Goal: Task Accomplishment & Management: Use online tool/utility

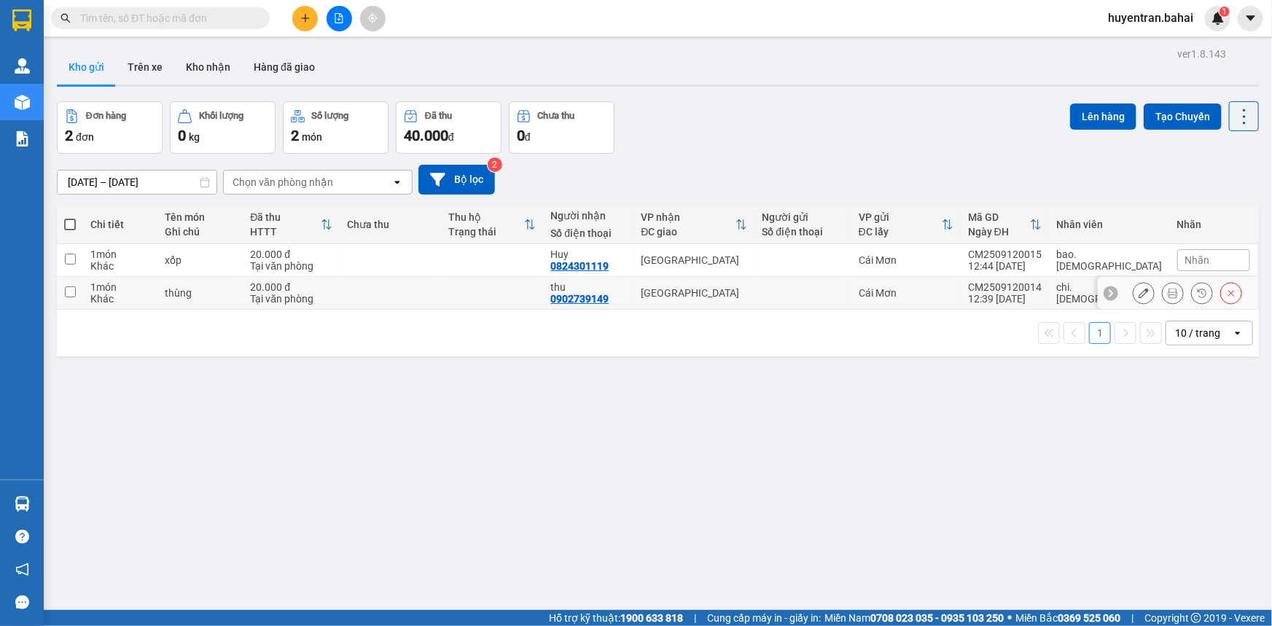
click at [961, 283] on td "Cái Mơn" at bounding box center [905, 293] width 109 height 33
checkbox input "true"
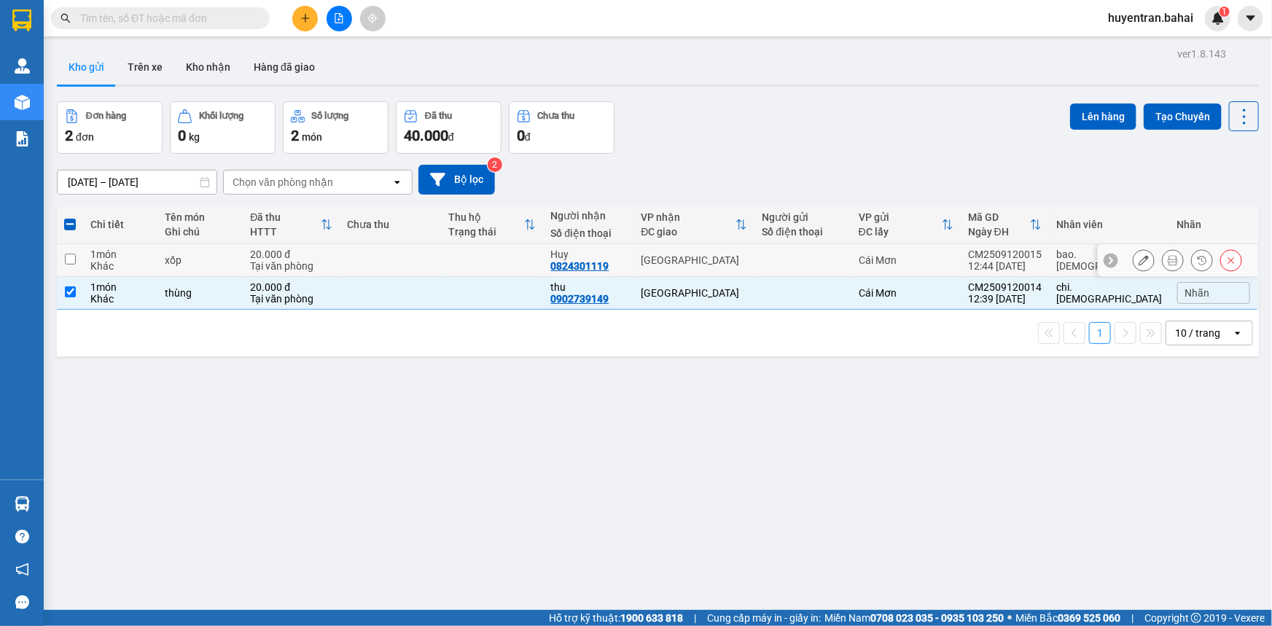
click at [953, 259] on div "Cái Mơn" at bounding box center [906, 260] width 95 height 12
checkbox input "true"
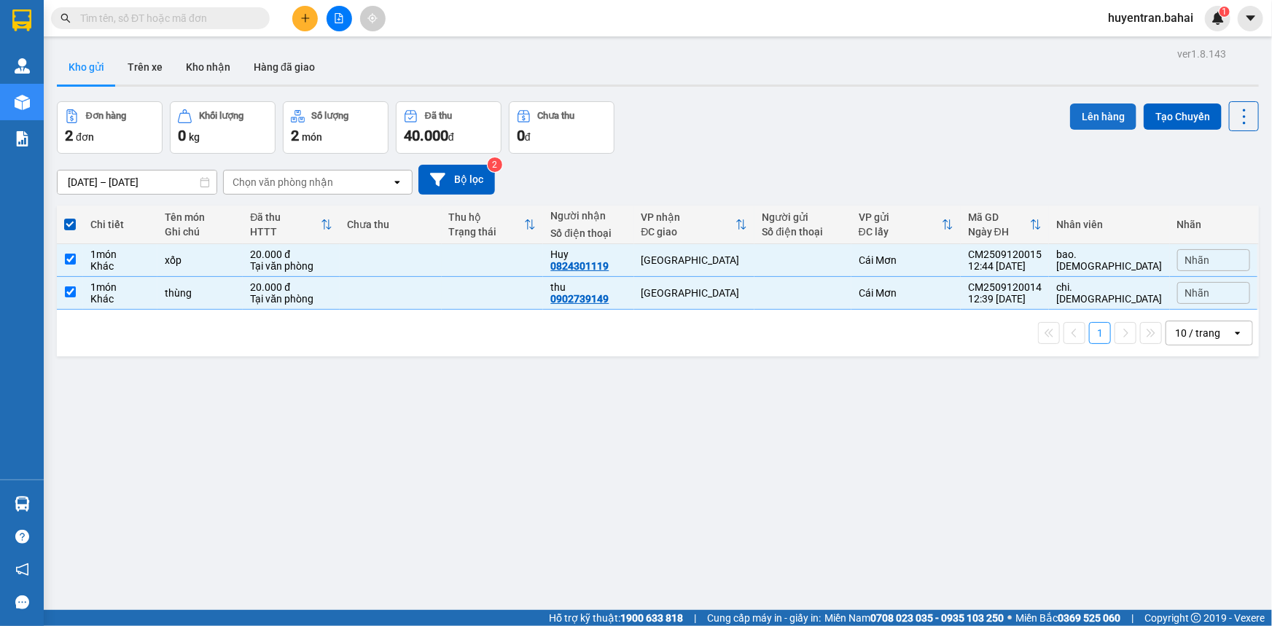
click at [1115, 117] on button "Lên hàng" at bounding box center [1103, 117] width 66 height 26
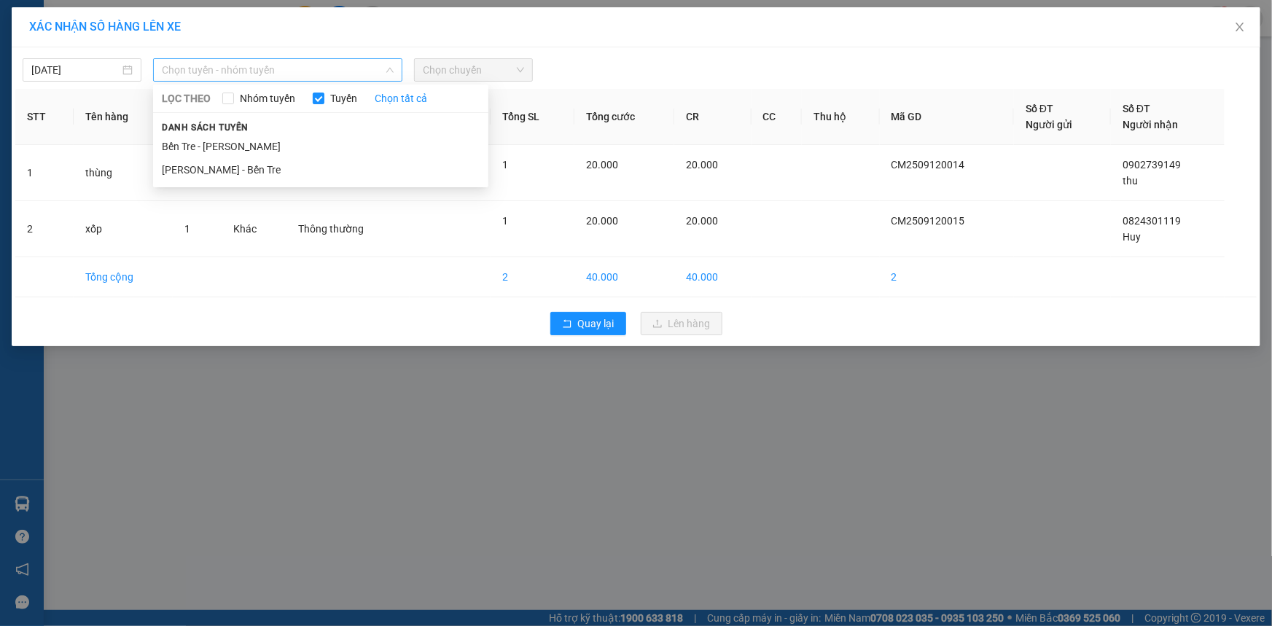
drag, startPoint x: 214, startPoint y: 68, endPoint x: 208, endPoint y: 120, distance: 52.2
click at [214, 70] on span "Chọn tuyến - nhóm tuyến" at bounding box center [278, 70] width 232 height 22
click at [262, 132] on div "Danh sách tuyến Bến Tre - Hồ Chí Minh Hồ Chí Minh - Bến Tre" at bounding box center [320, 150] width 335 height 63
click at [268, 142] on li "Bến Tre - [PERSON_NAME]" at bounding box center [320, 146] width 335 height 23
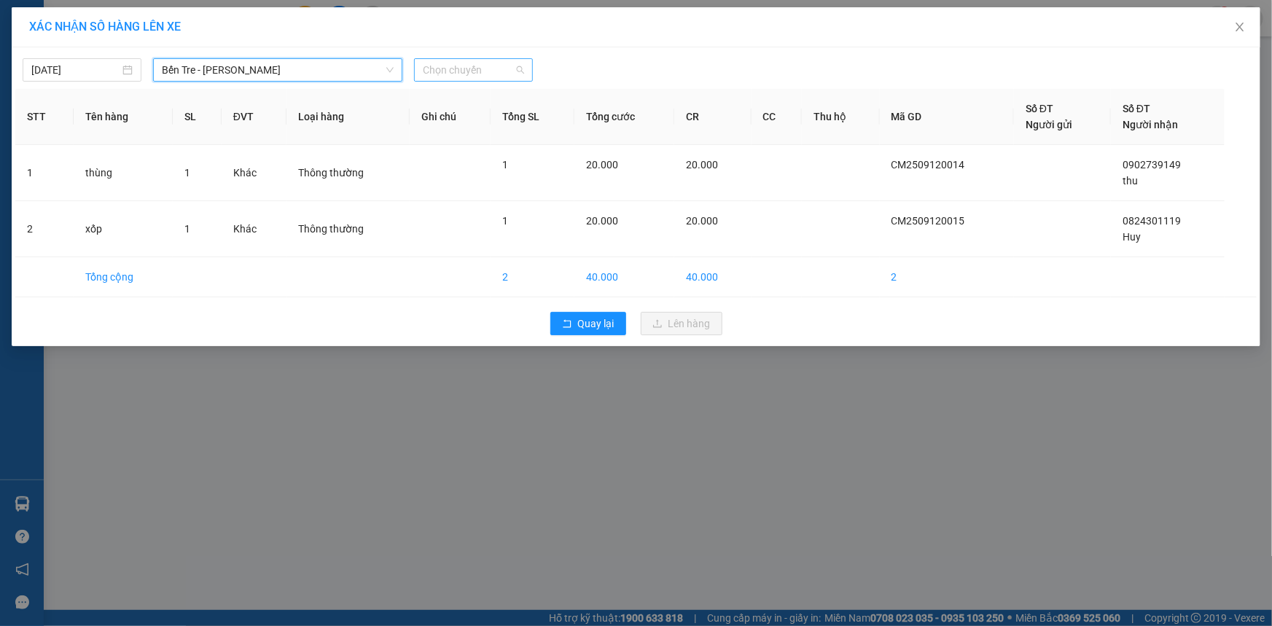
click at [474, 78] on span "Chọn chuyến" at bounding box center [473, 70] width 101 height 22
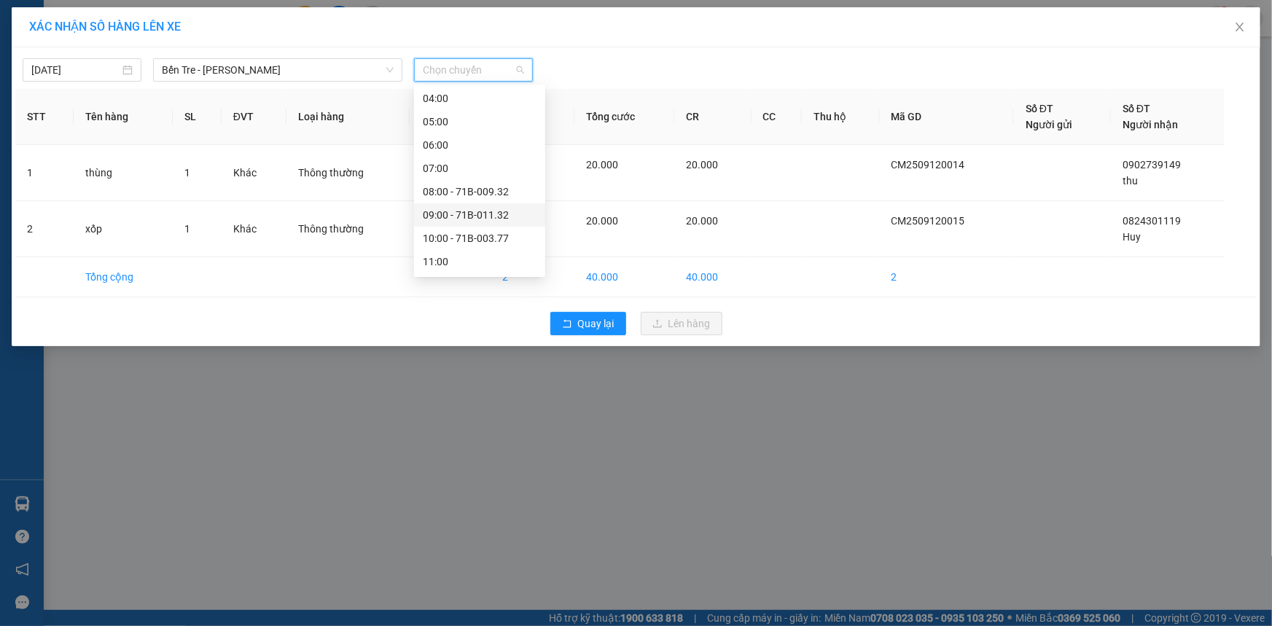
scroll to position [198, 0]
click at [488, 173] on div "13:00" at bounding box center [480, 181] width 114 height 16
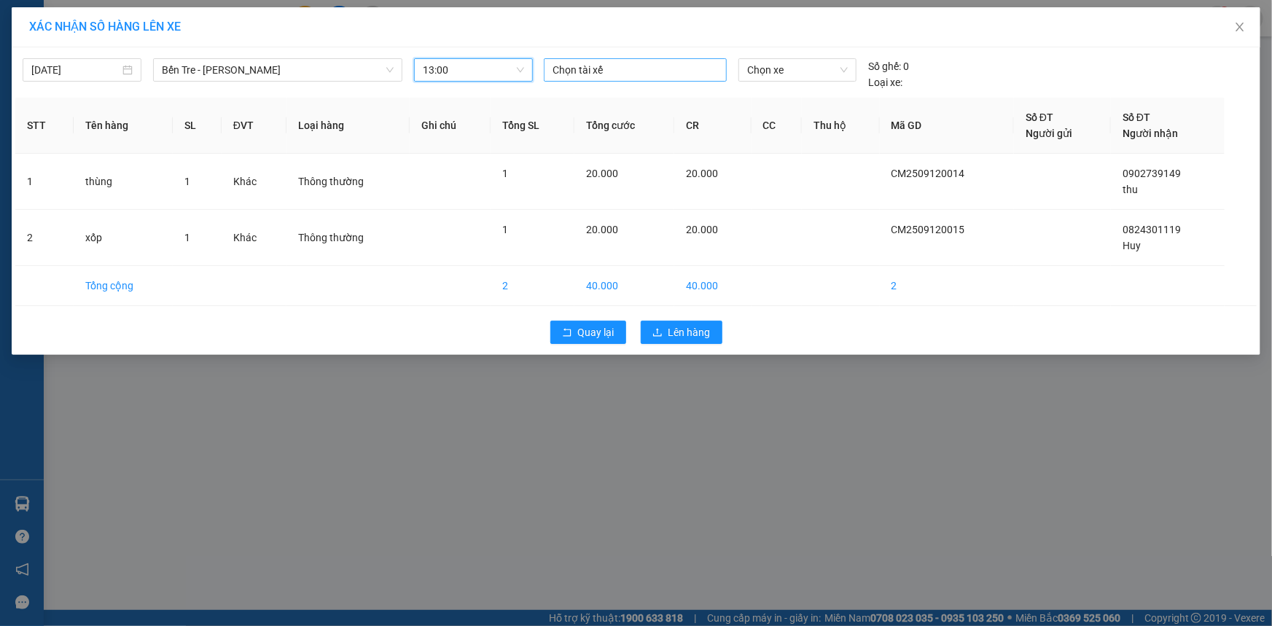
click at [627, 74] on div at bounding box center [635, 69] width 176 height 17
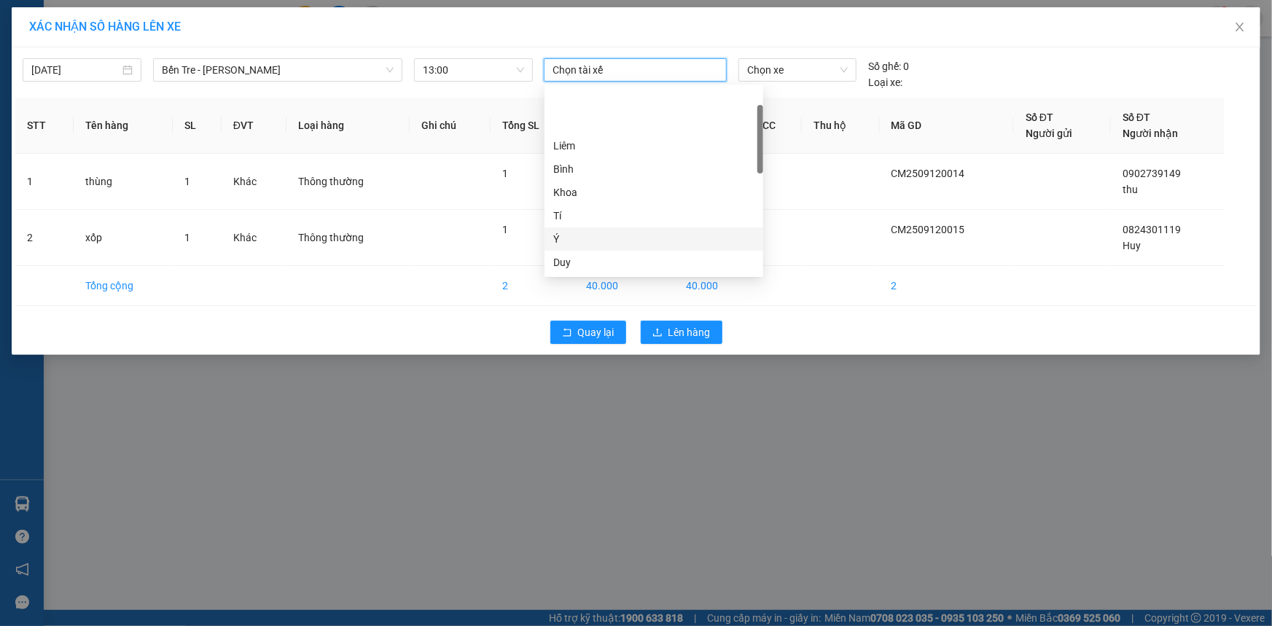
scroll to position [66, 0]
click at [619, 222] on div "Hiến" at bounding box center [653, 220] width 201 height 16
click at [781, 70] on span "Chọn xe" at bounding box center [797, 70] width 101 height 22
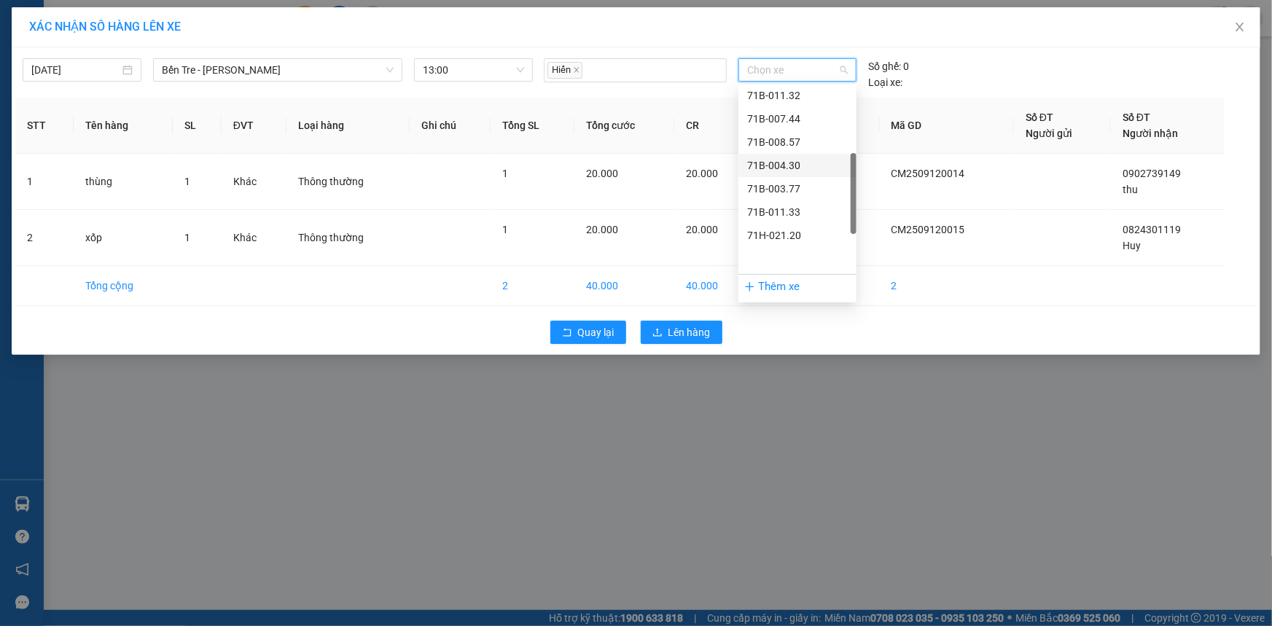
scroll to position [217, 0]
click at [803, 123] on div "71B-012.07" at bounding box center [797, 115] width 118 height 23
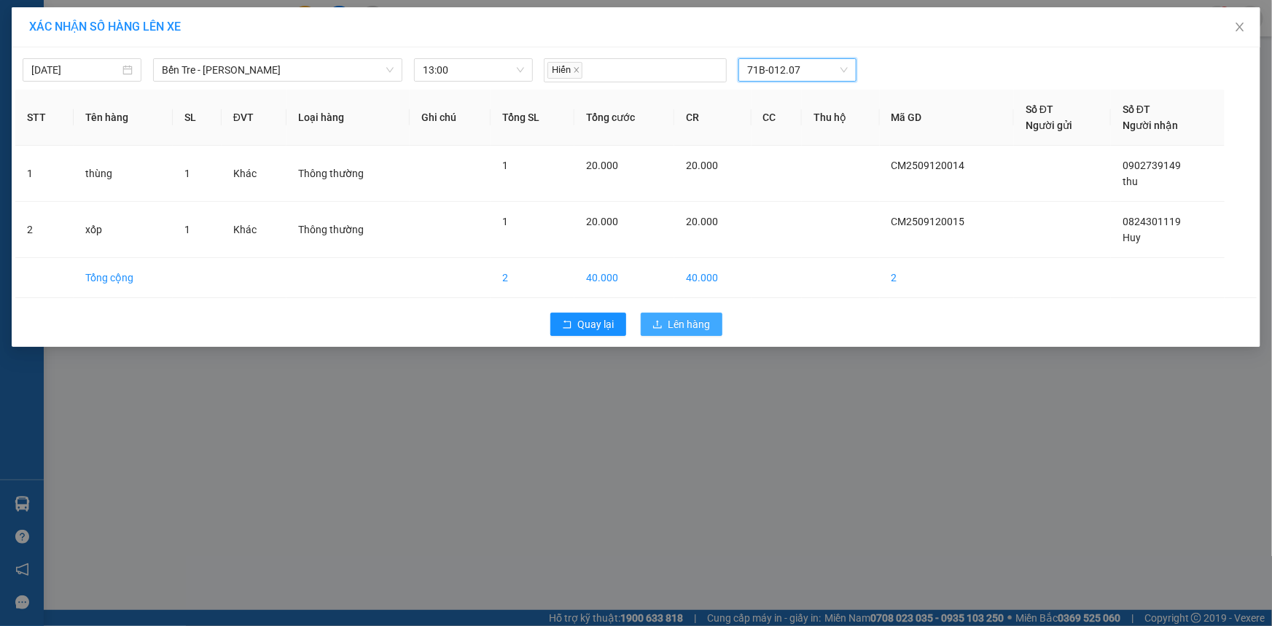
click at [675, 320] on span "Lên hàng" at bounding box center [689, 324] width 42 height 16
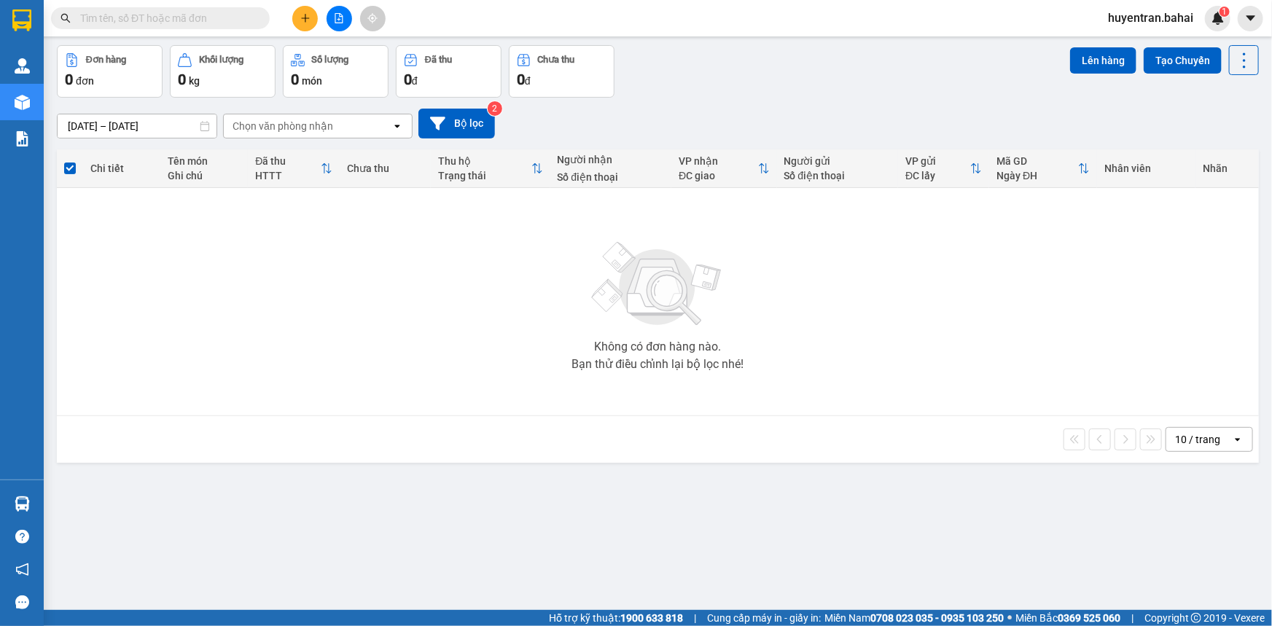
scroll to position [66, 0]
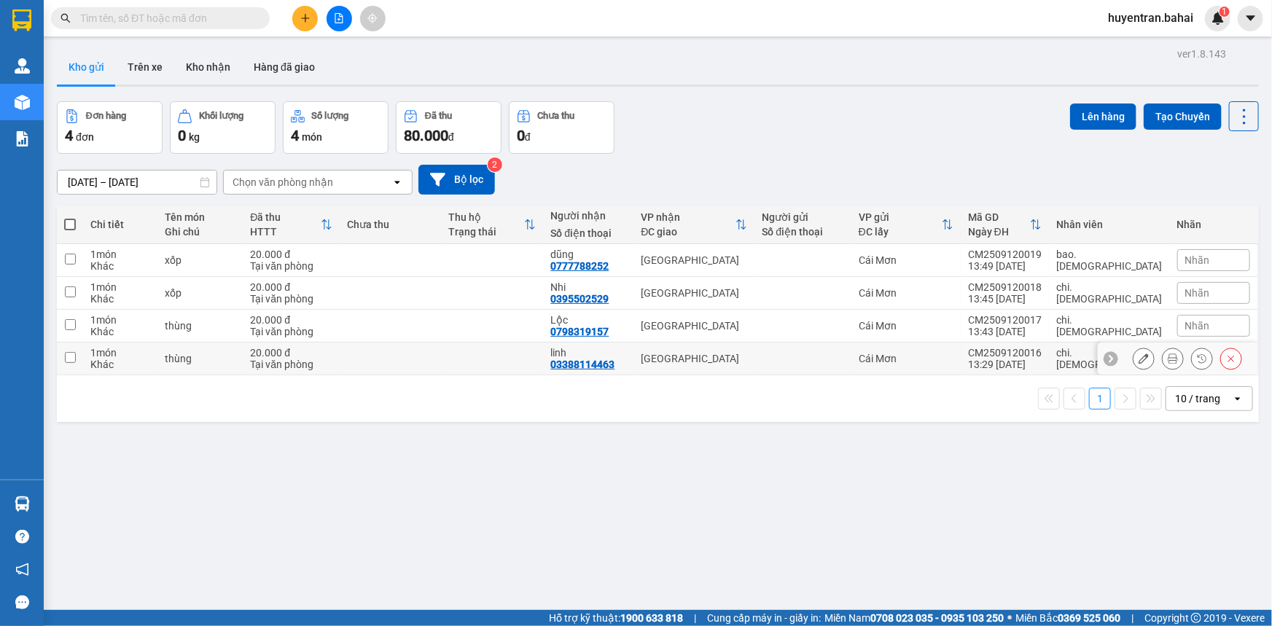
click at [493, 349] on td at bounding box center [493, 359] width 102 height 33
checkbox input "true"
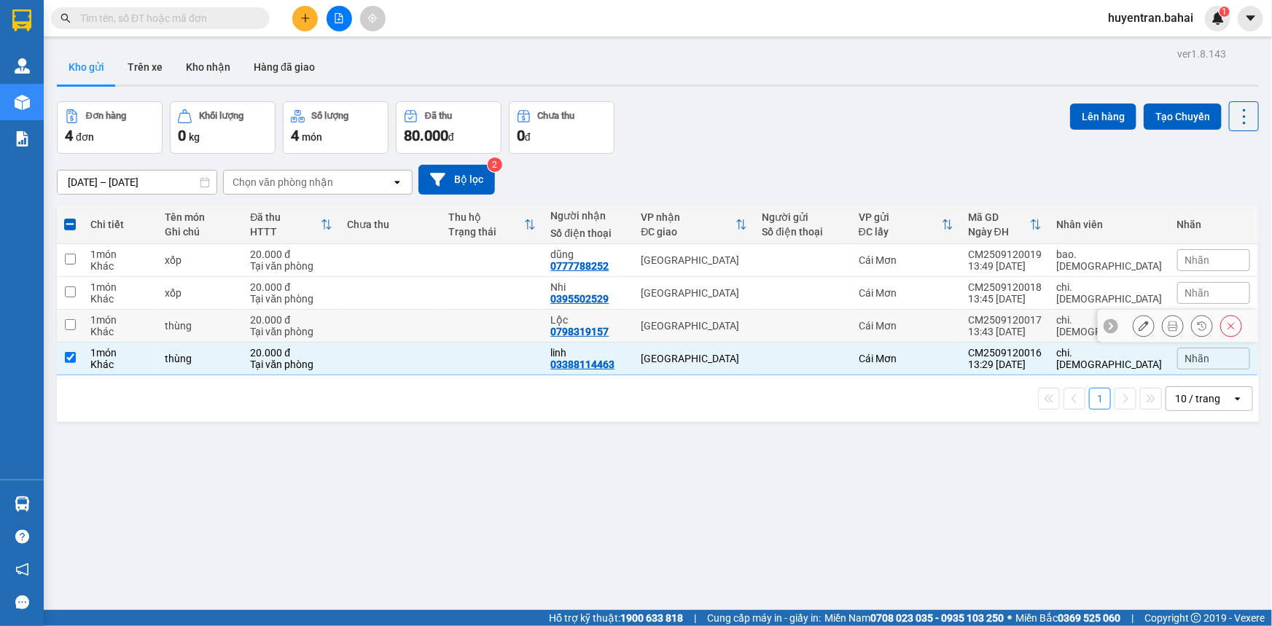
click at [499, 324] on td at bounding box center [493, 326] width 102 height 33
checkbox input "true"
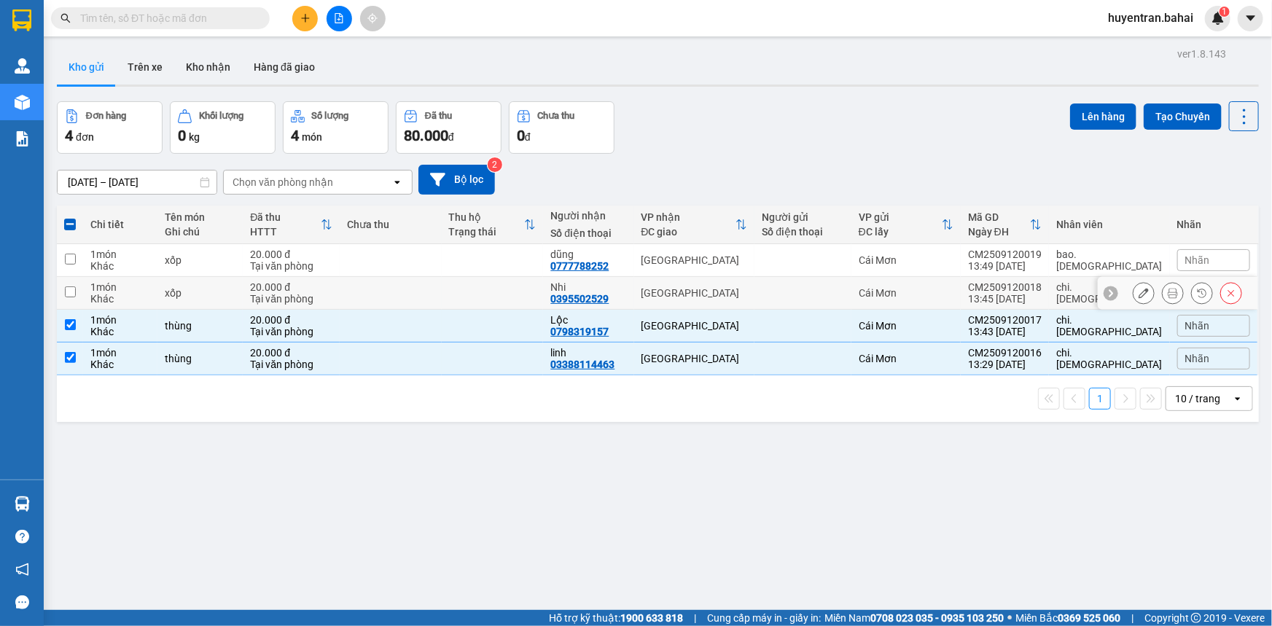
click at [526, 294] on td at bounding box center [493, 293] width 102 height 33
checkbox input "true"
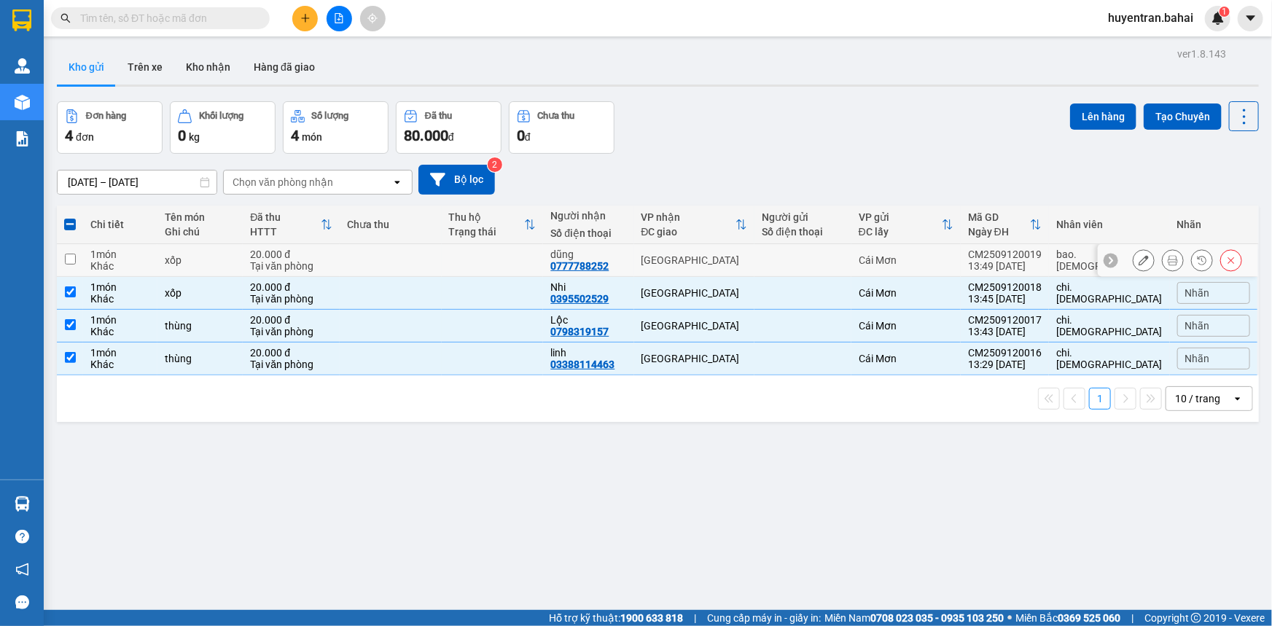
click at [526, 255] on td at bounding box center [493, 260] width 102 height 33
checkbox input "true"
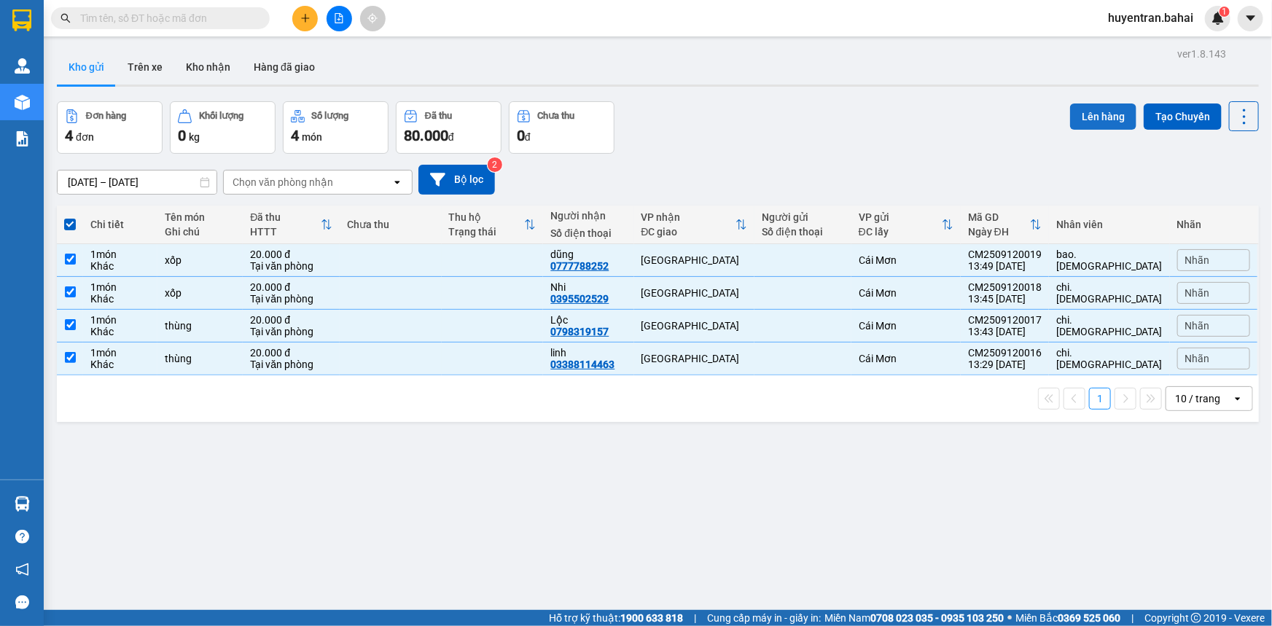
click at [1080, 113] on button "Lên hàng" at bounding box center [1103, 117] width 66 height 26
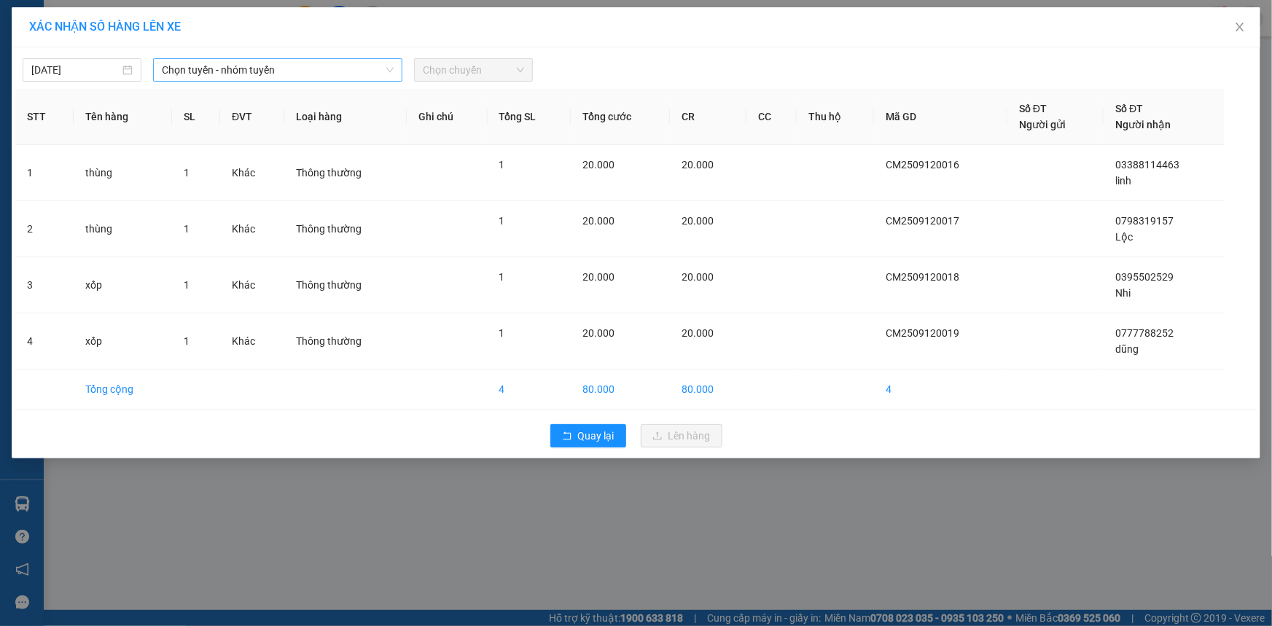
click at [371, 79] on span "Chọn tuyến - nhóm tuyến" at bounding box center [278, 70] width 232 height 22
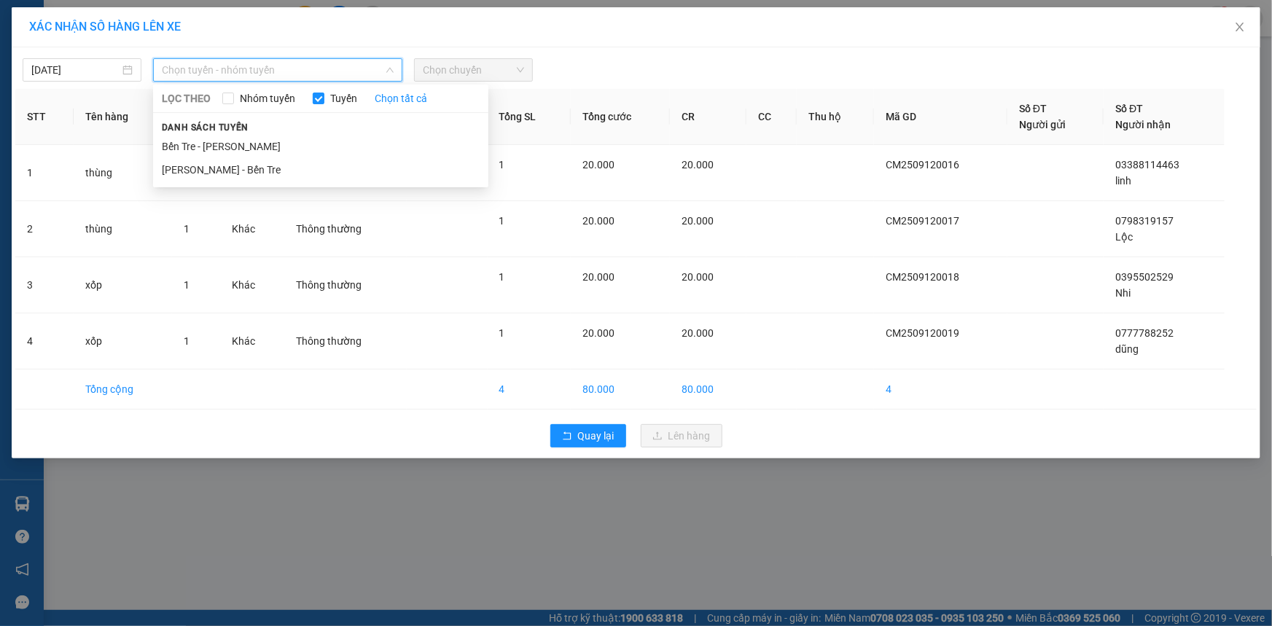
click at [364, 140] on li "Bến Tre - [PERSON_NAME]" at bounding box center [320, 146] width 335 height 23
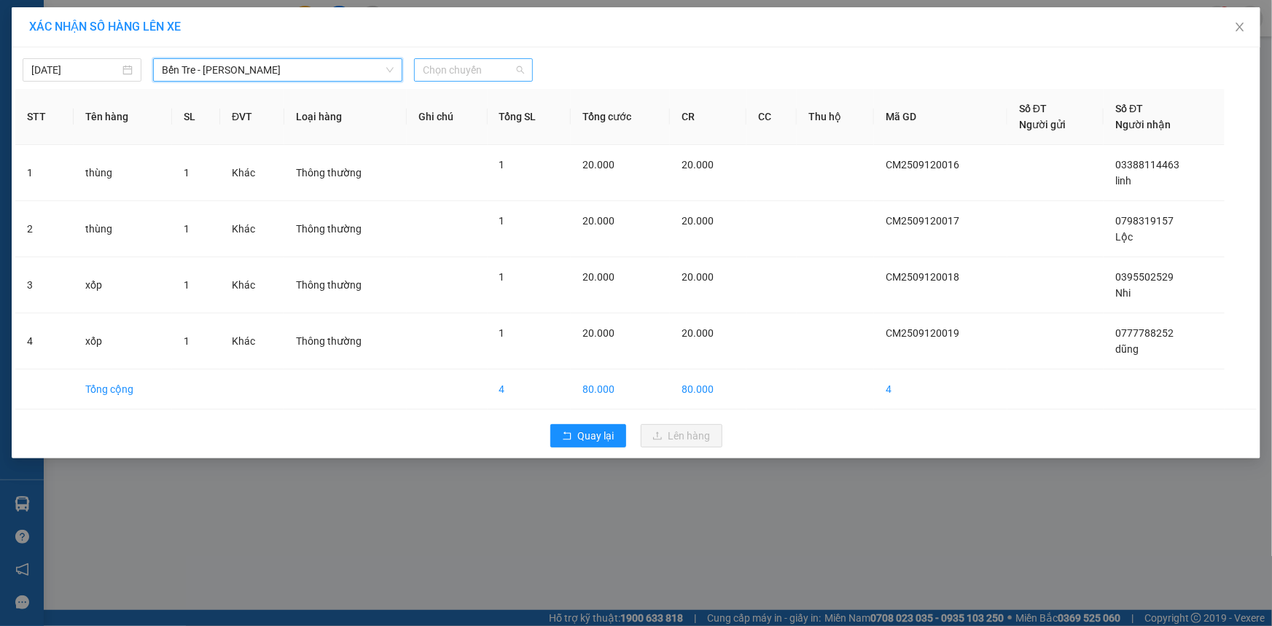
click at [518, 66] on span "Chọn chuyến" at bounding box center [473, 70] width 101 height 22
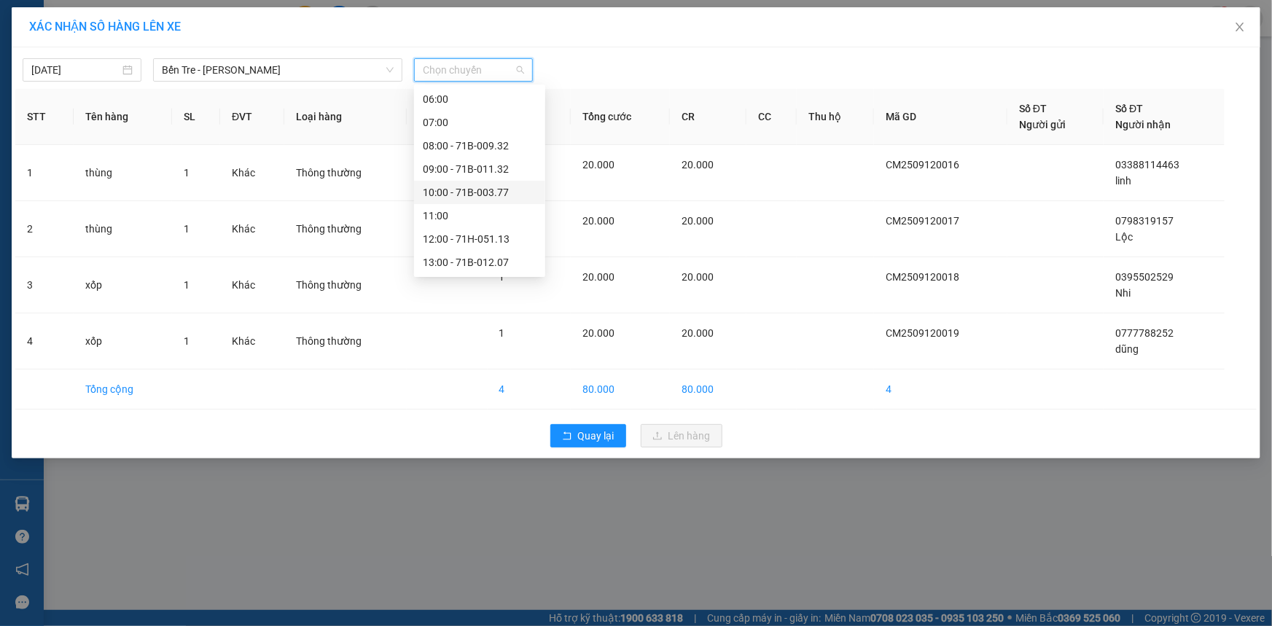
scroll to position [198, 0]
click at [467, 200] on div "14:00" at bounding box center [480, 204] width 114 height 16
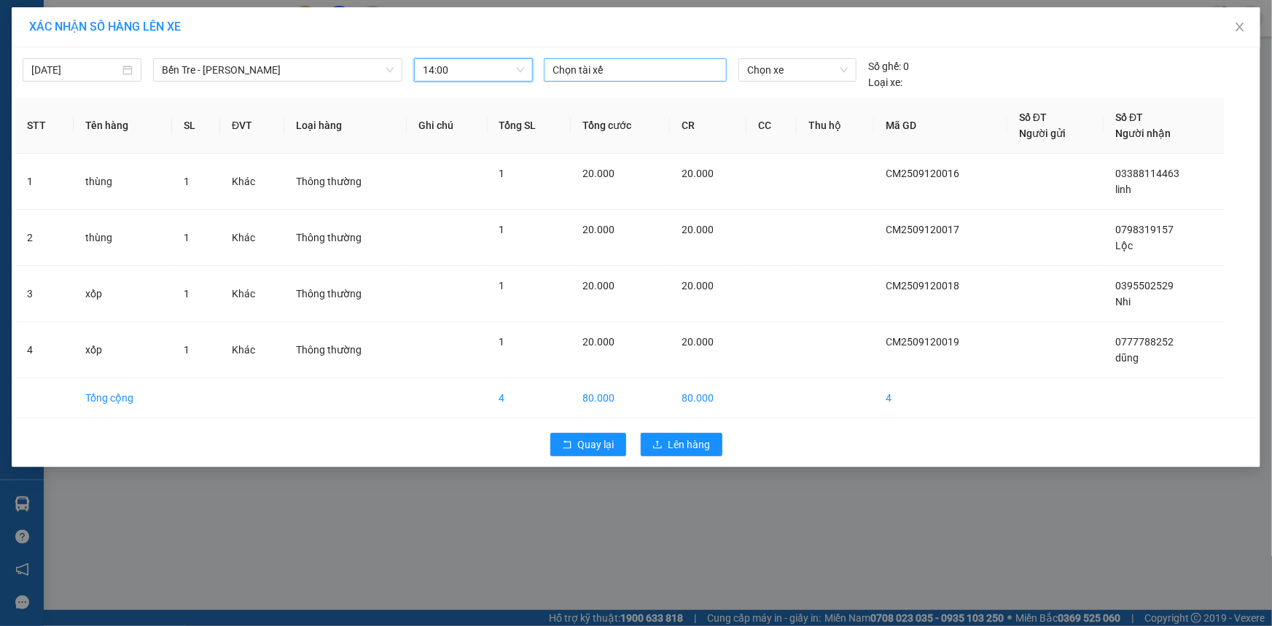
click at [626, 69] on div at bounding box center [635, 69] width 176 height 17
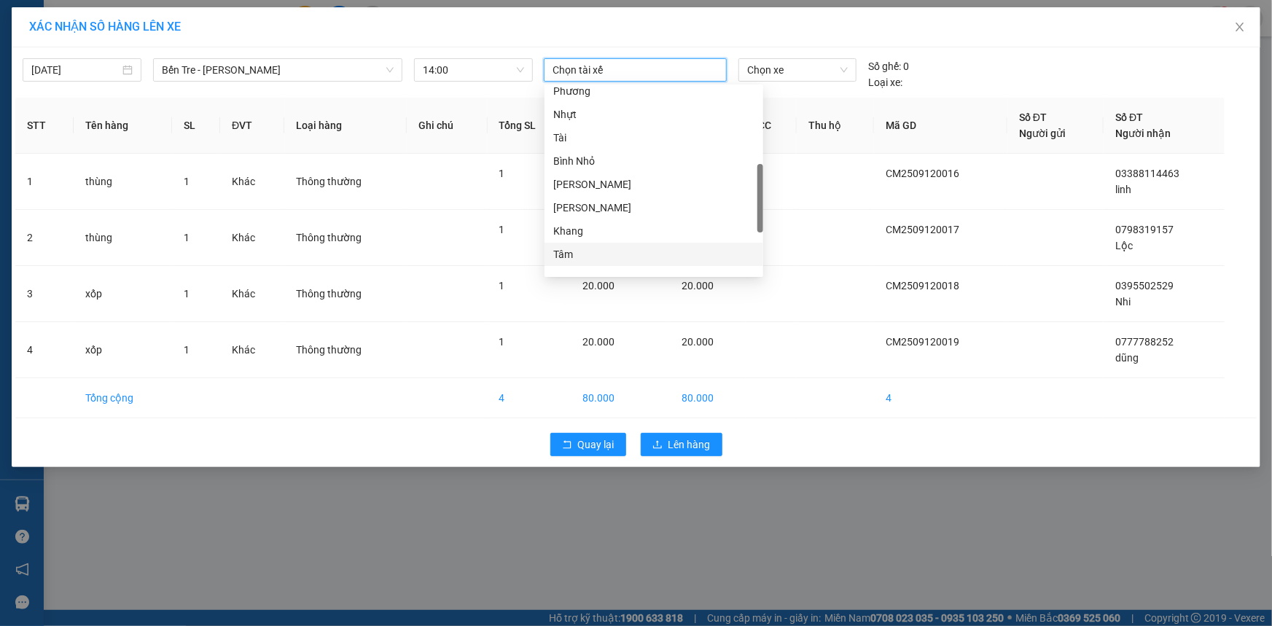
scroll to position [397, 0]
click at [596, 212] on div "Hưng" at bounding box center [653, 215] width 201 height 16
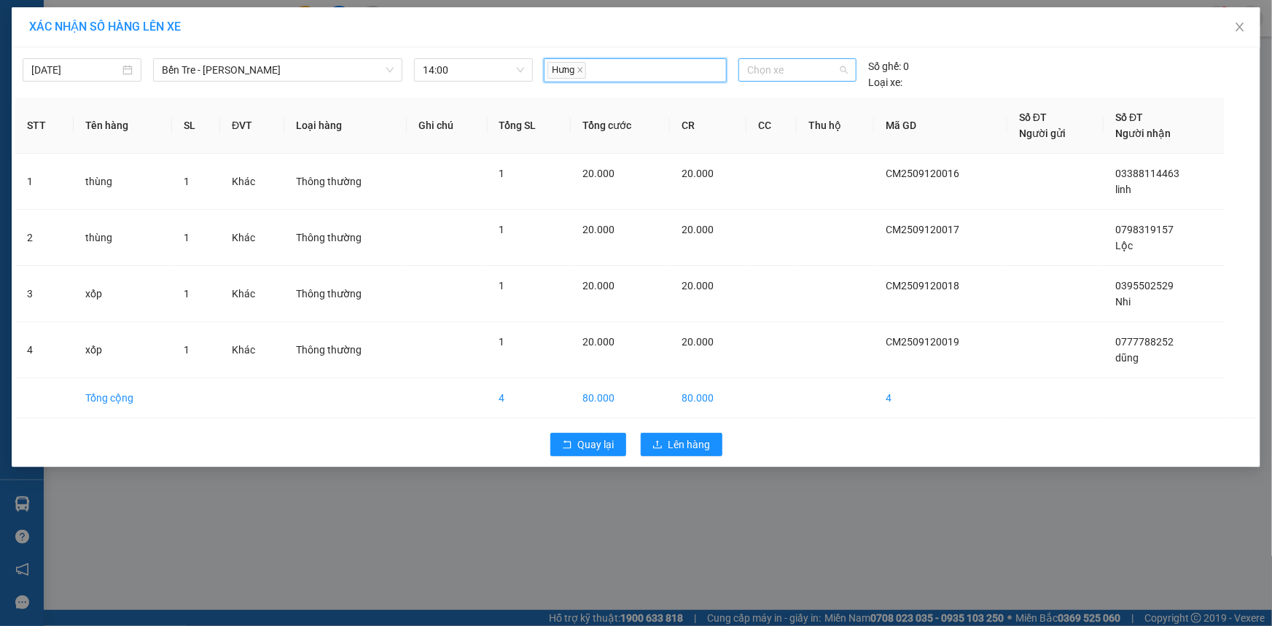
click at [774, 71] on span "Chọn xe" at bounding box center [797, 70] width 101 height 22
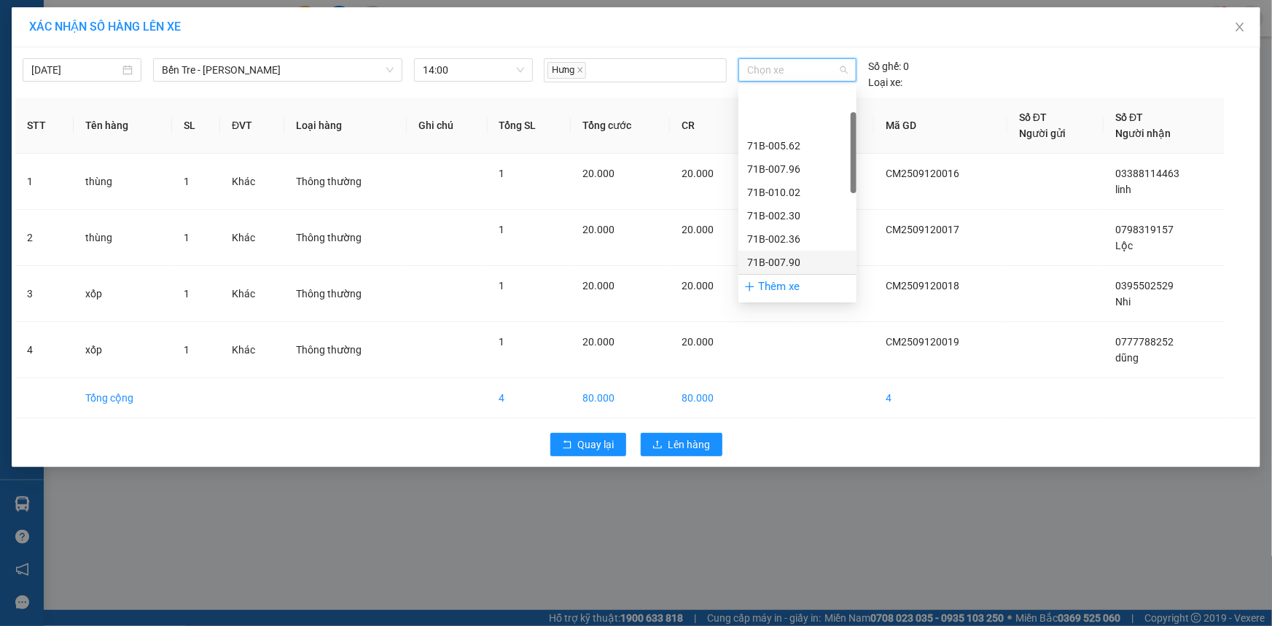
scroll to position [66, 0]
click at [811, 195] on div "71B-007.90" at bounding box center [797, 197] width 101 height 16
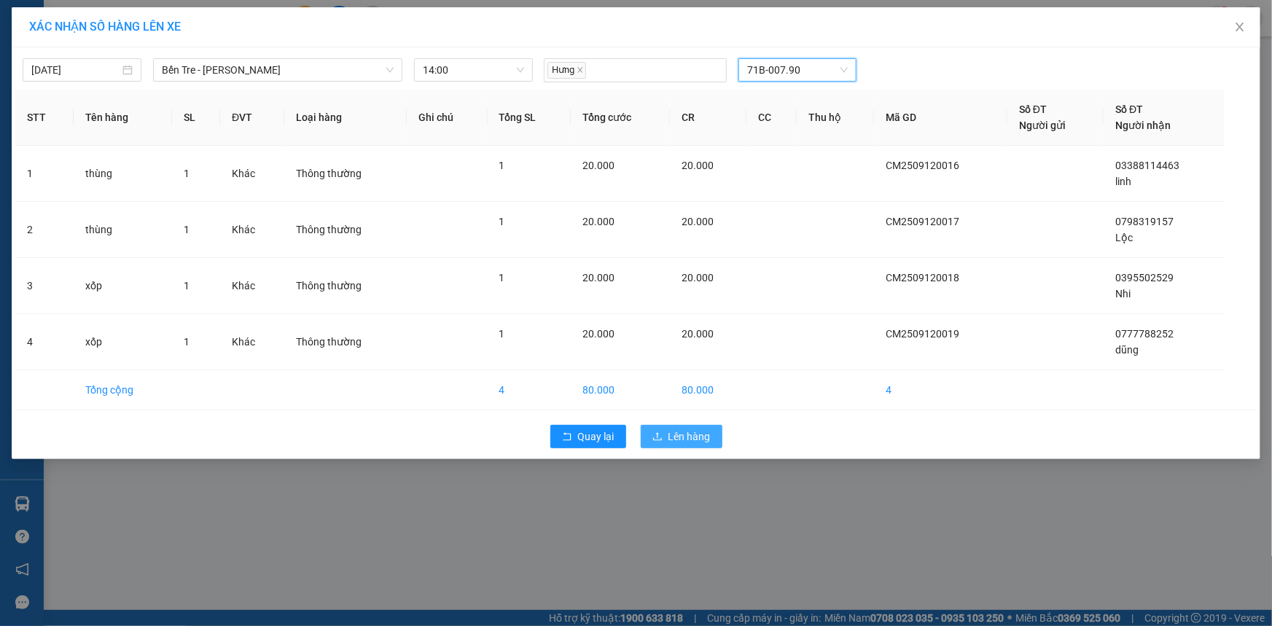
click at [698, 438] on span "Lên hàng" at bounding box center [689, 437] width 42 height 16
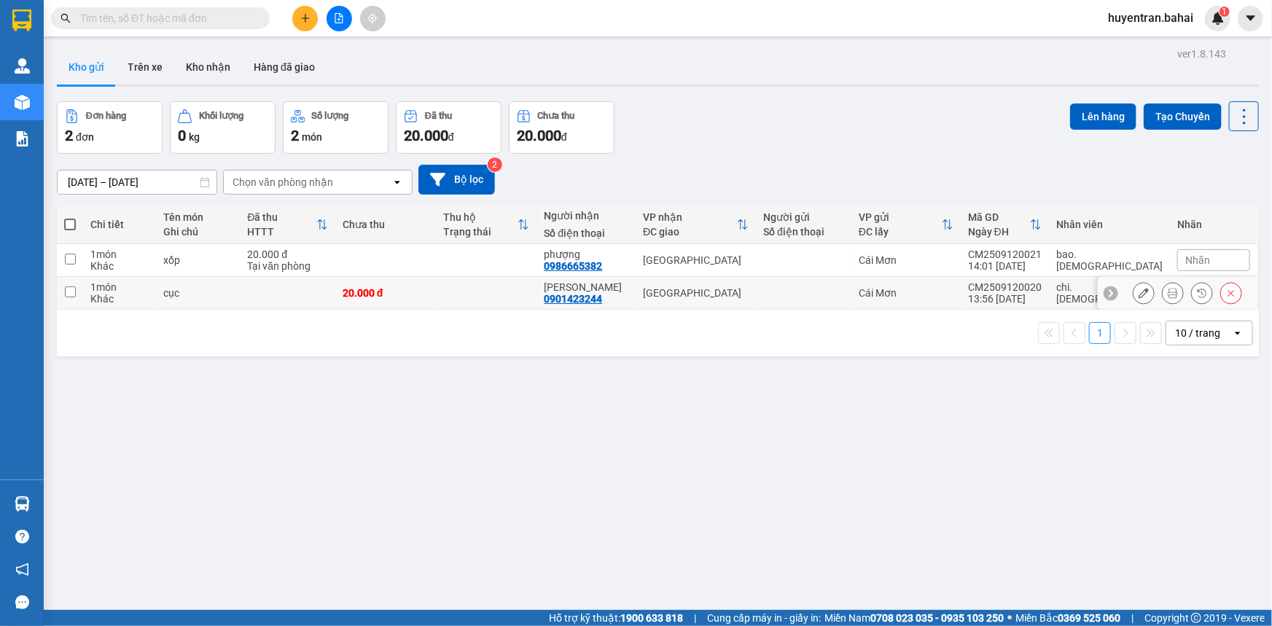
click at [746, 289] on div "[GEOGRAPHIC_DATA]" at bounding box center [696, 293] width 106 height 12
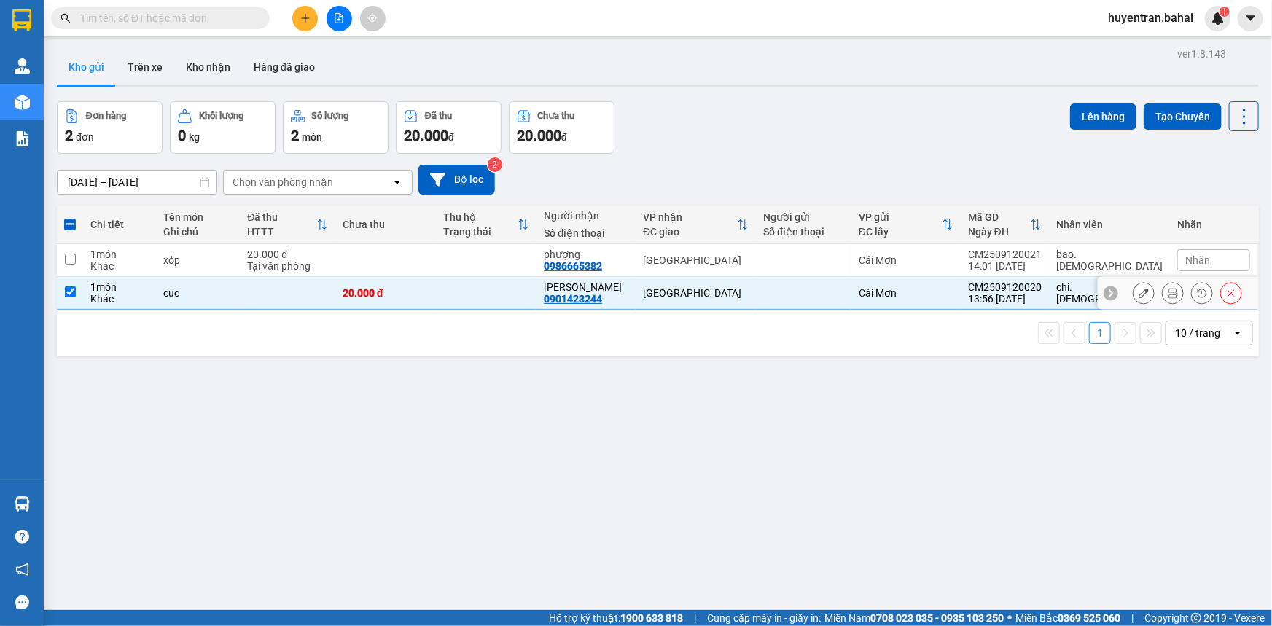
click at [851, 286] on td at bounding box center [803, 293] width 95 height 33
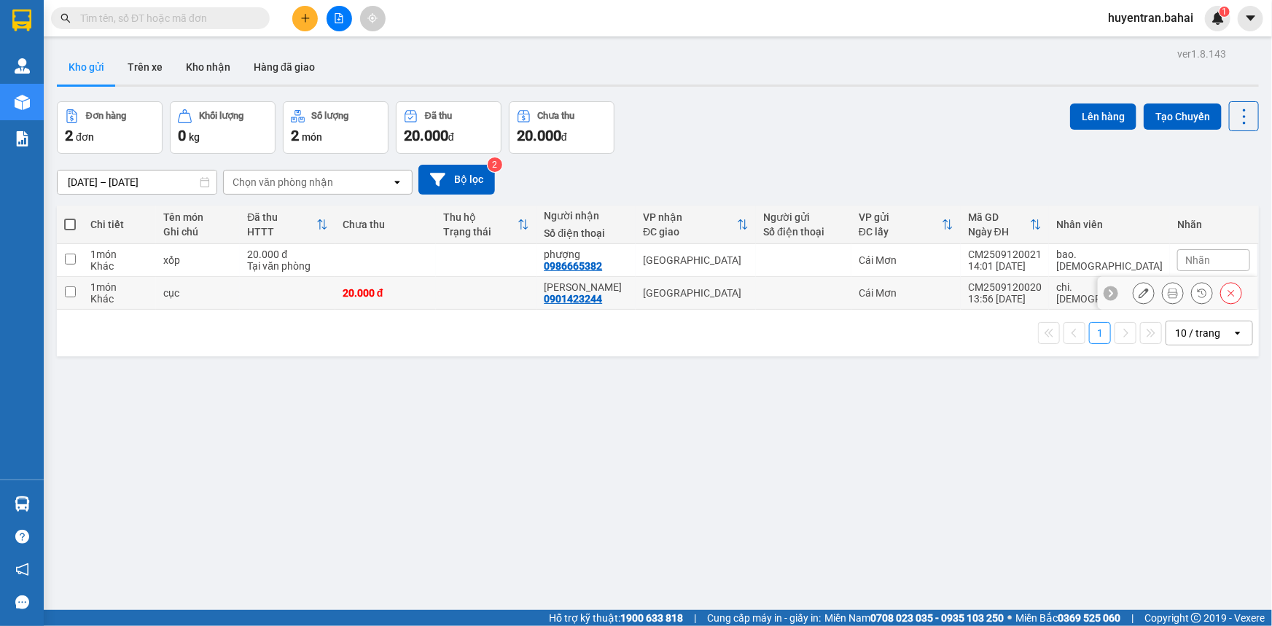
click at [851, 286] on td at bounding box center [803, 293] width 95 height 33
checkbox input "true"
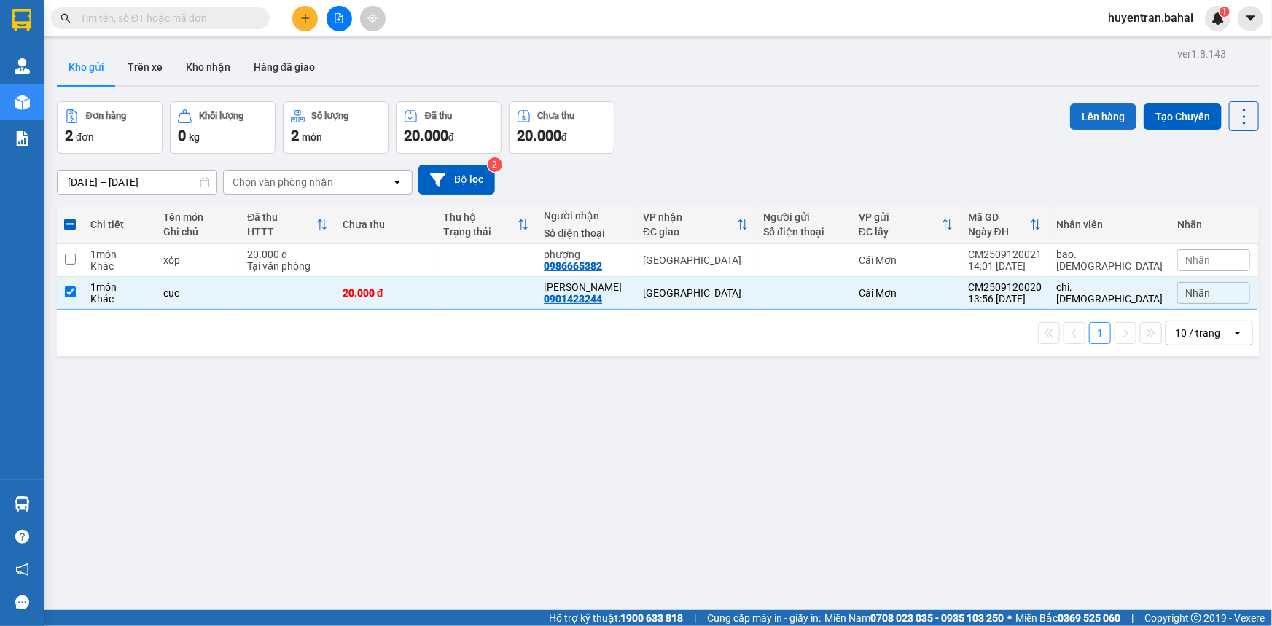
click at [1097, 122] on button "Lên hàng" at bounding box center [1103, 117] width 66 height 26
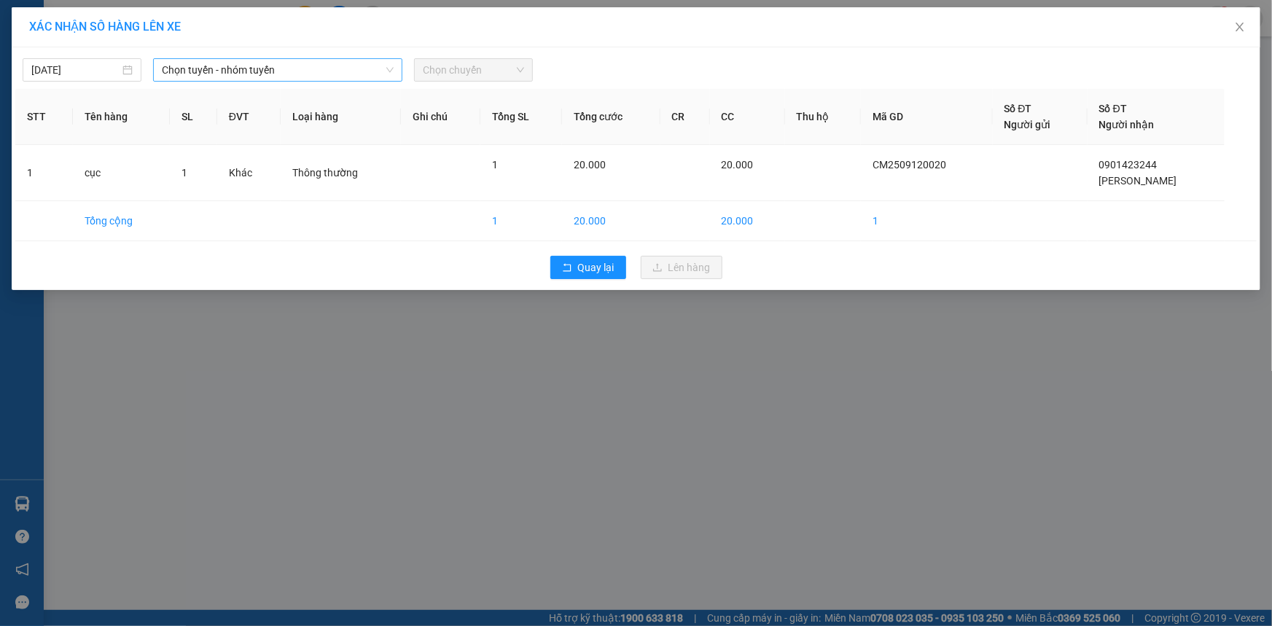
click at [243, 77] on span "Chọn tuyến - nhóm tuyến" at bounding box center [278, 70] width 232 height 22
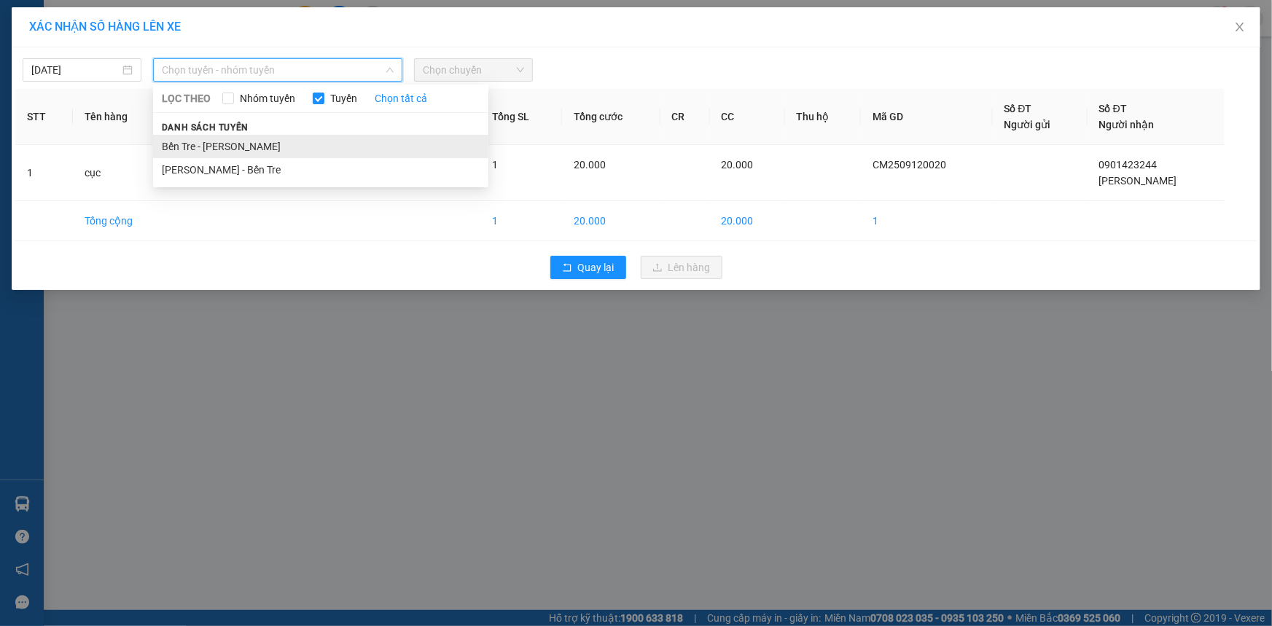
click at [280, 143] on li "Bến Tre - [PERSON_NAME]" at bounding box center [320, 146] width 335 height 23
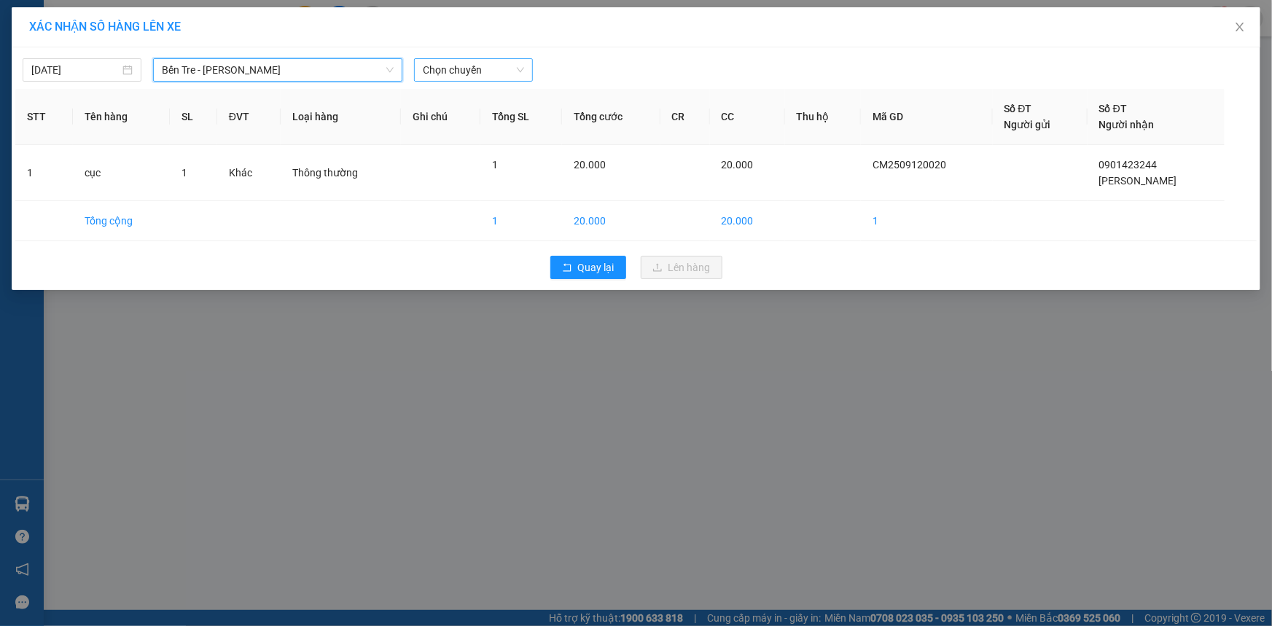
click at [488, 74] on span "Chọn chuyến" at bounding box center [473, 70] width 101 height 22
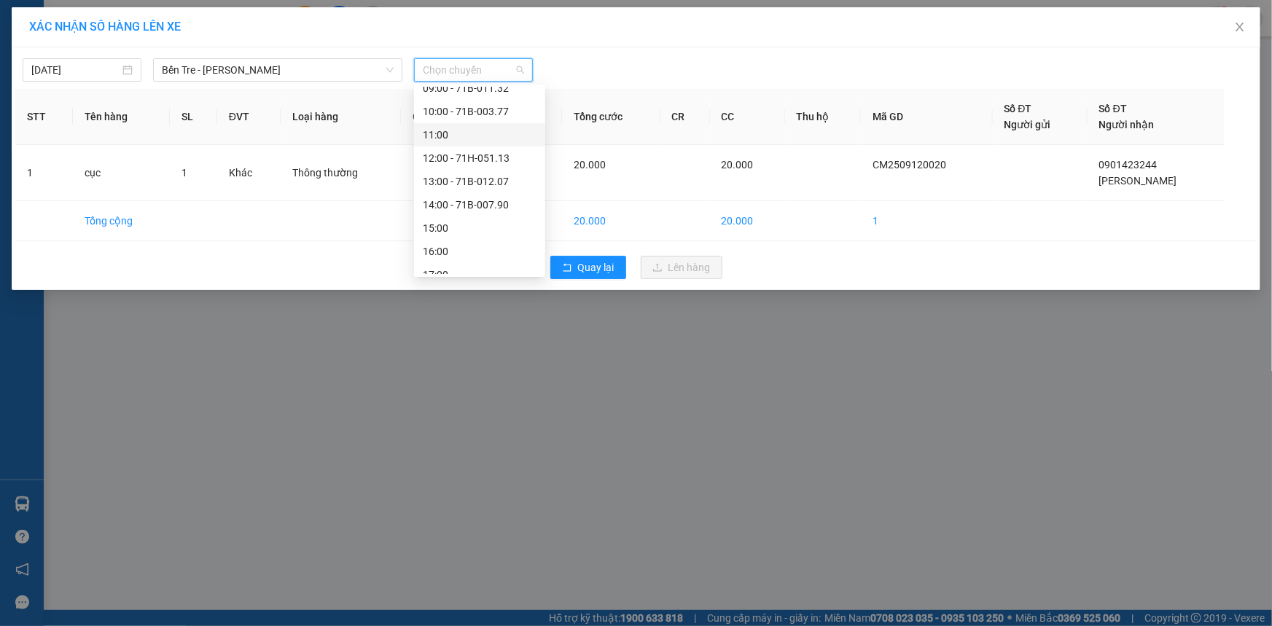
scroll to position [198, 0]
click at [482, 197] on div "14:00 - 71B-007.90" at bounding box center [480, 204] width 114 height 16
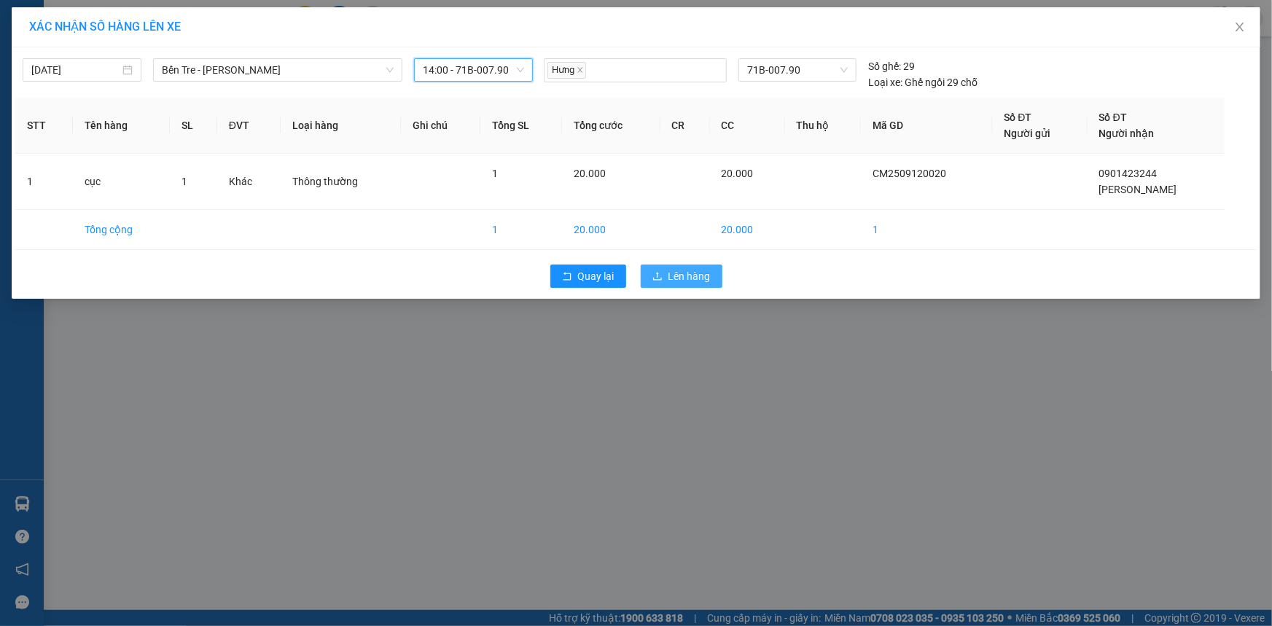
click at [679, 279] on span "Lên hàng" at bounding box center [689, 276] width 42 height 16
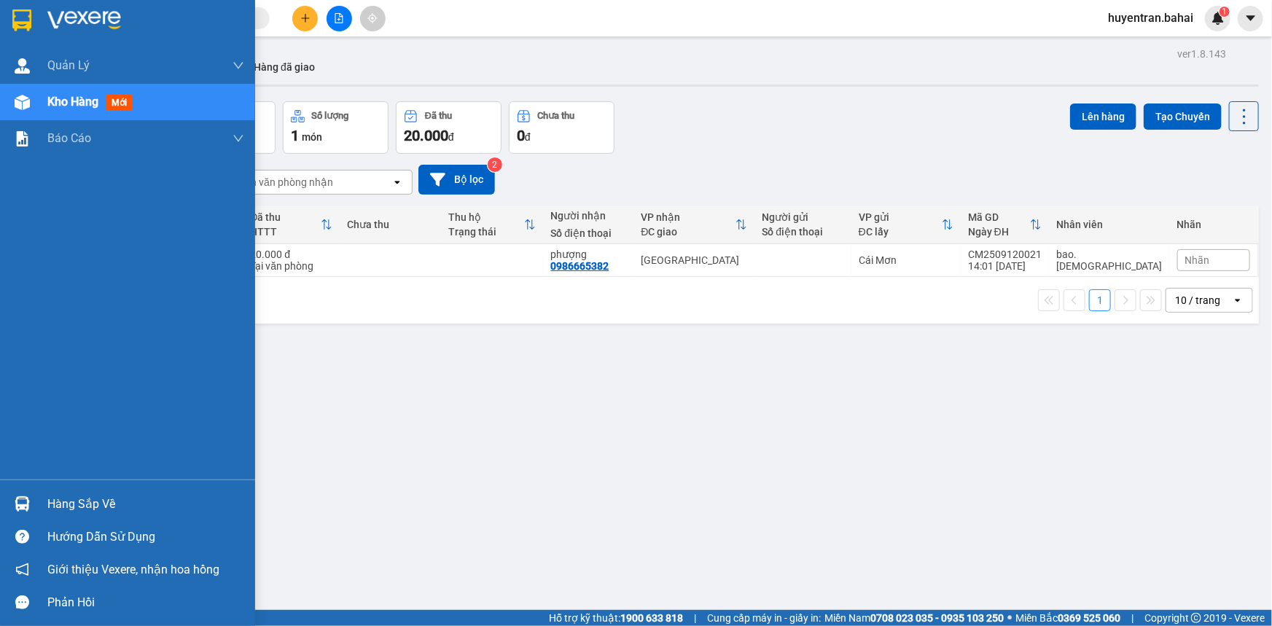
click at [50, 502] on div "Hàng sắp về" at bounding box center [145, 504] width 197 height 22
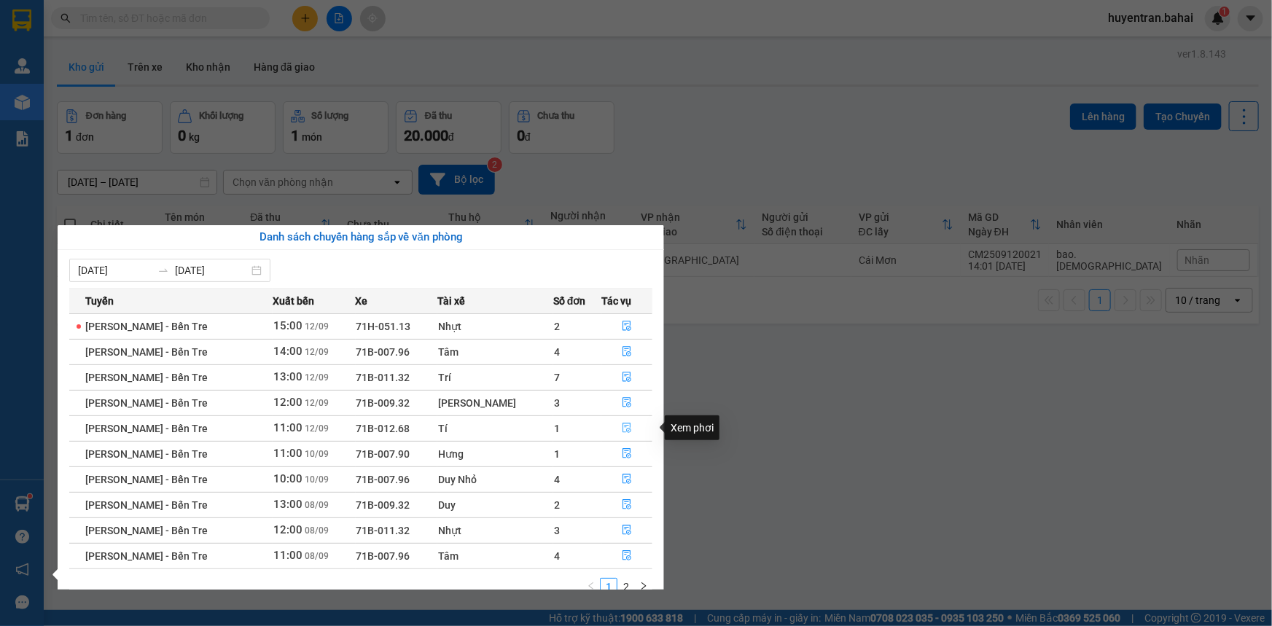
click at [604, 429] on button "button" at bounding box center [627, 428] width 50 height 23
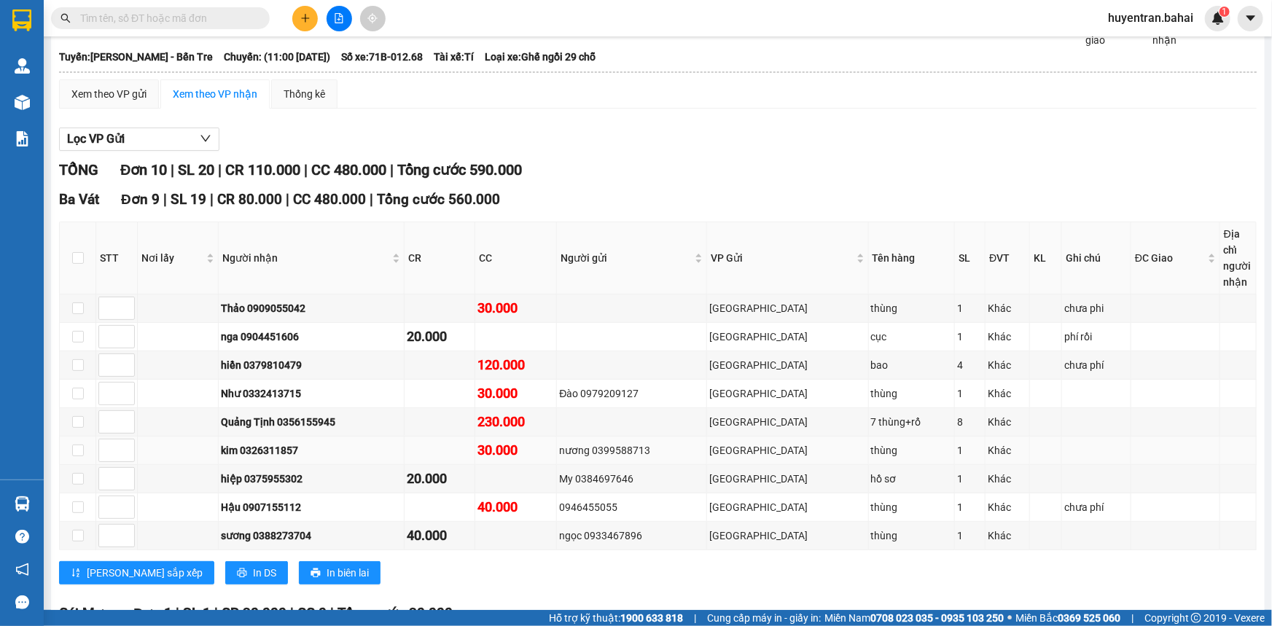
scroll to position [4, 0]
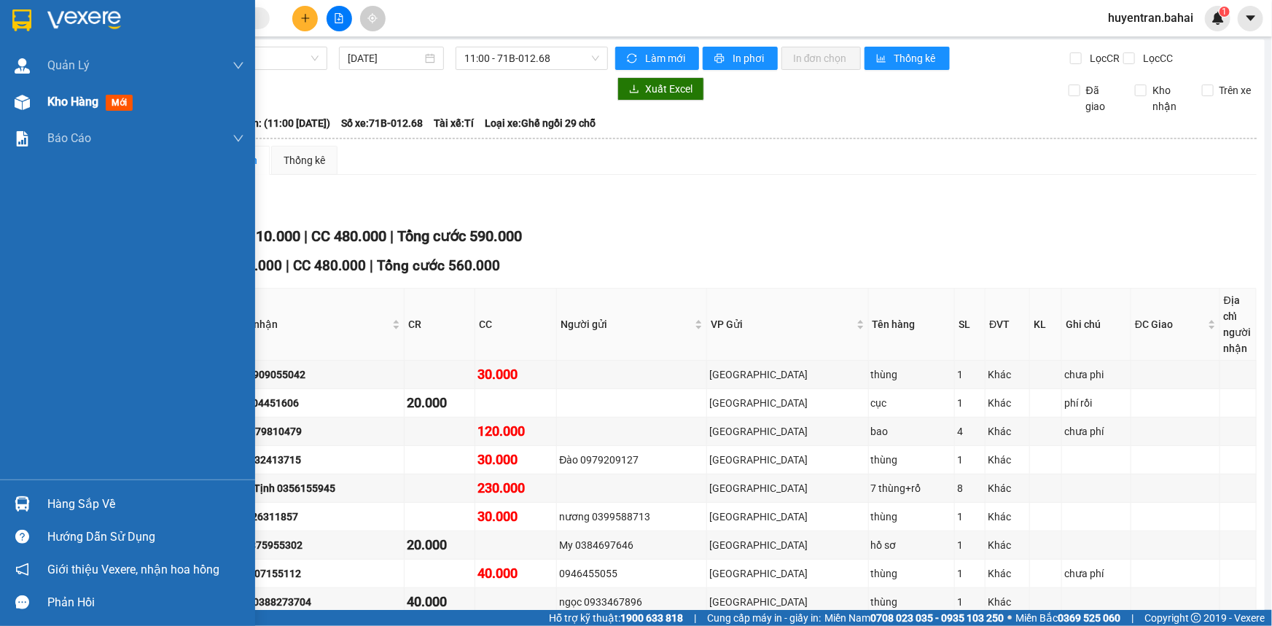
click at [137, 106] on div "Kho hàng mới" at bounding box center [92, 102] width 91 height 18
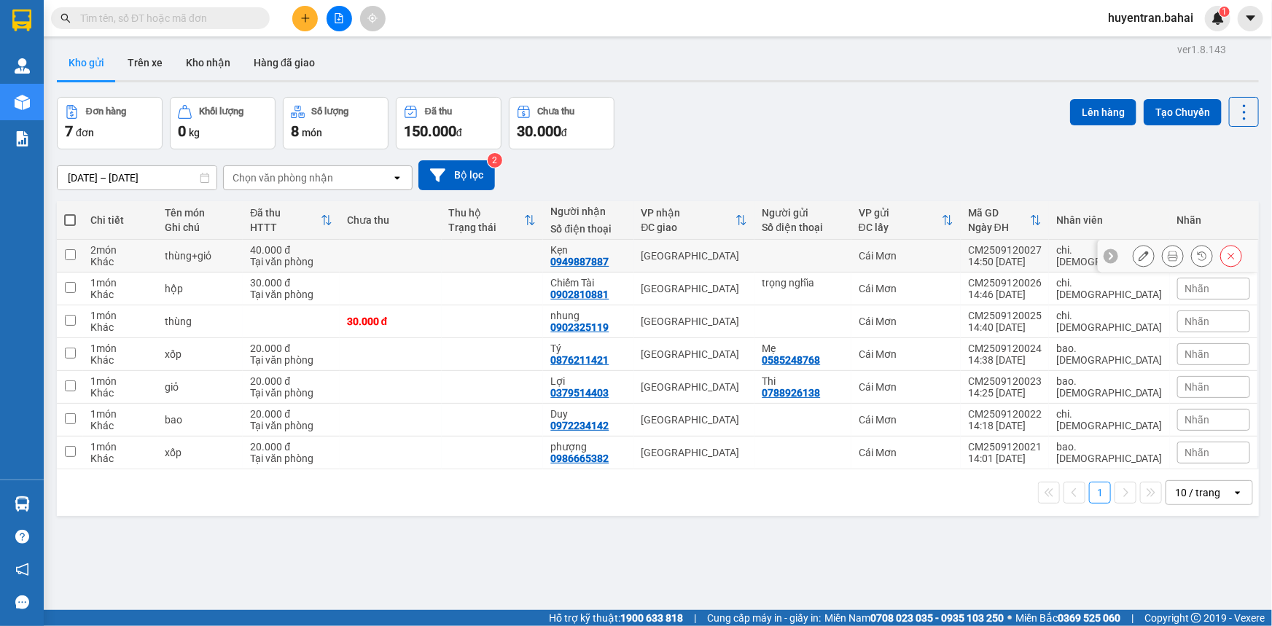
click at [952, 254] on div "Cái Mơn" at bounding box center [906, 256] width 95 height 12
checkbox input "true"
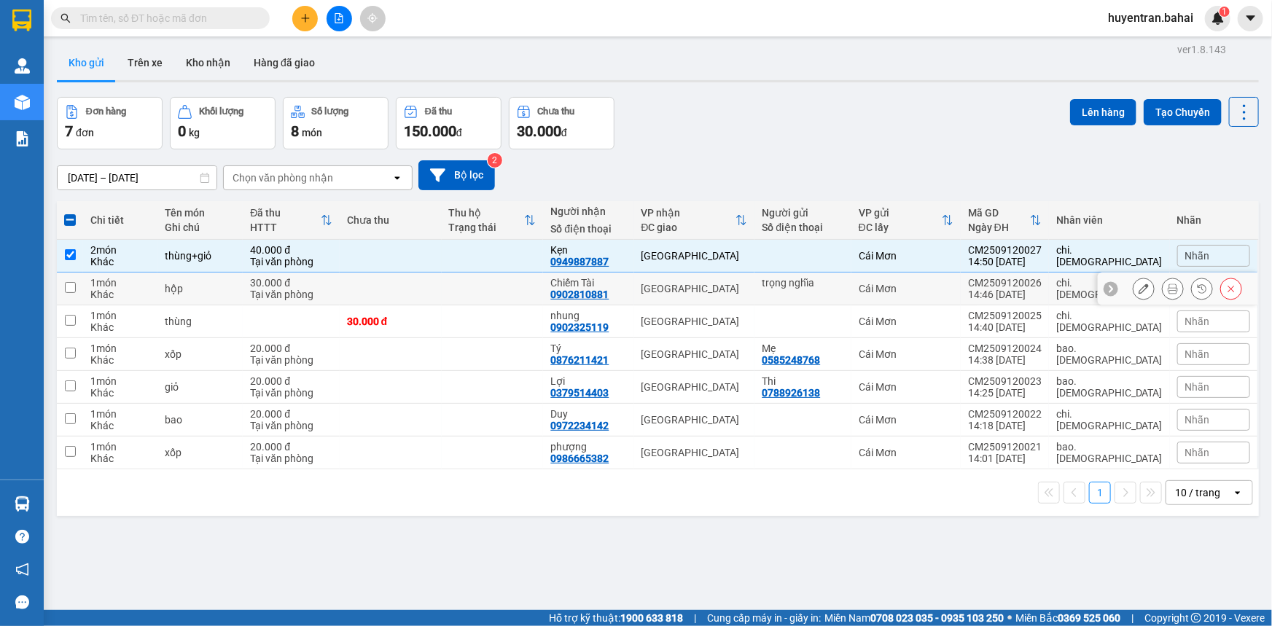
drag, startPoint x: 953, startPoint y: 277, endPoint x: 950, endPoint y: 302, distance: 25.7
click at [953, 278] on td "Cái Mơn" at bounding box center [905, 289] width 109 height 33
checkbox input "true"
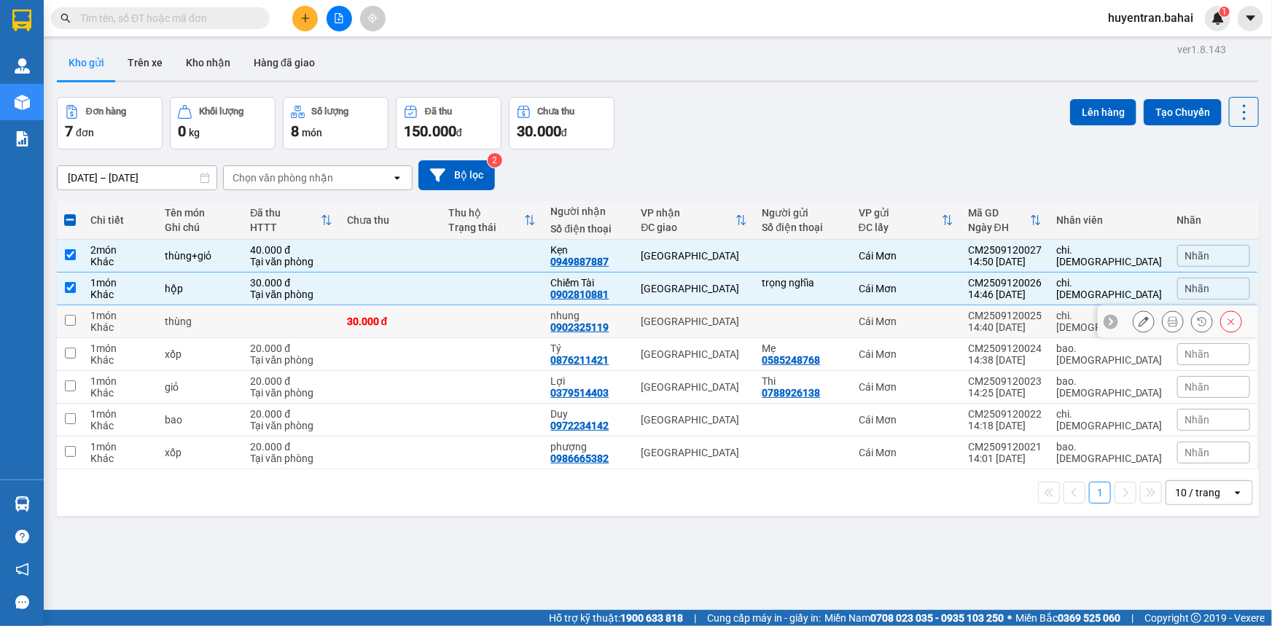
click at [949, 307] on td "Cái Mơn" at bounding box center [905, 321] width 109 height 33
checkbox input "true"
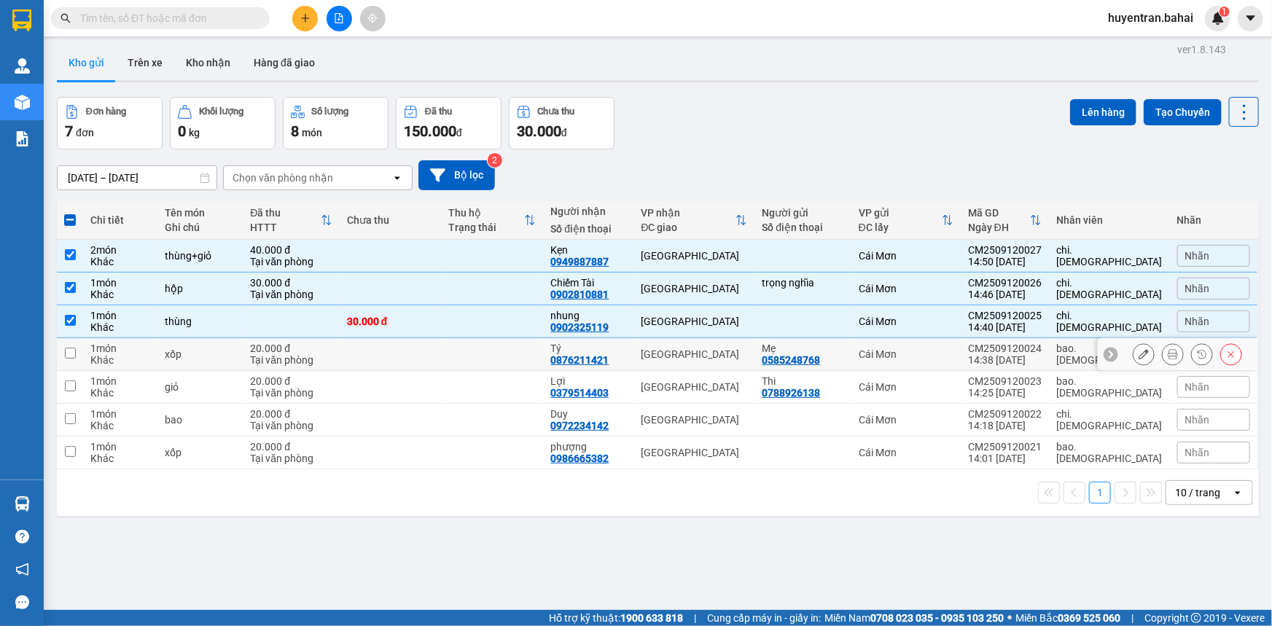
click at [944, 354] on div "Cái Mơn" at bounding box center [906, 354] width 95 height 12
checkbox input "true"
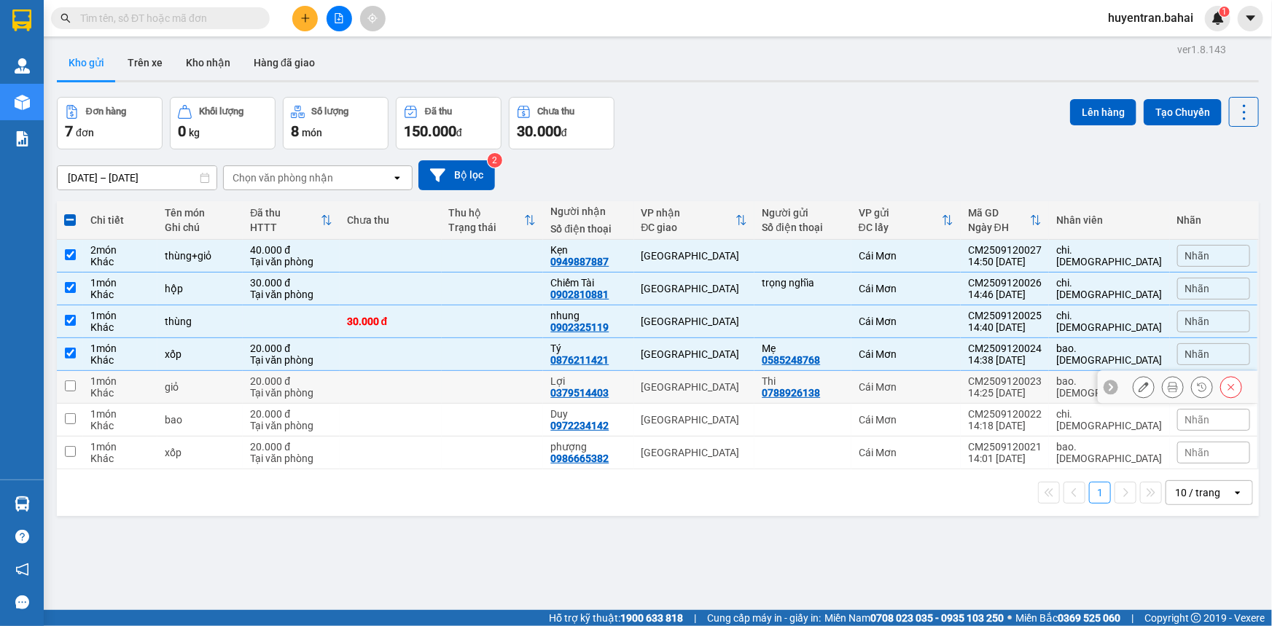
click at [940, 378] on td "Cái Mơn" at bounding box center [905, 387] width 109 height 33
checkbox input "true"
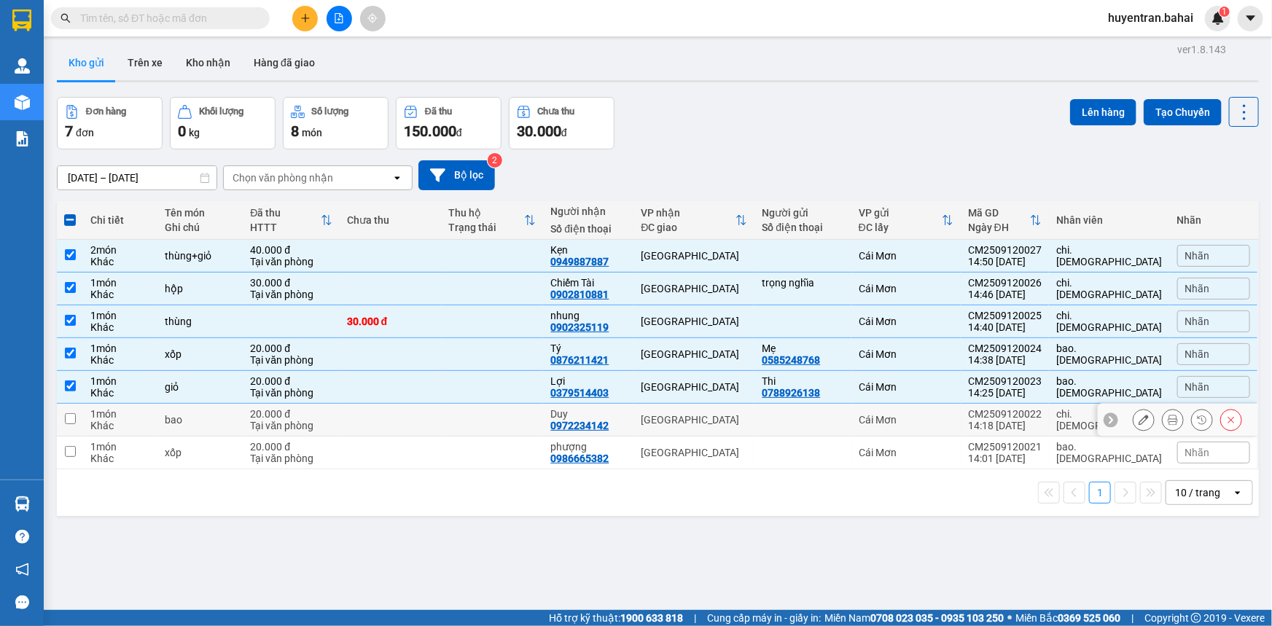
click at [953, 410] on td "Cái Mơn" at bounding box center [905, 420] width 109 height 33
checkbox input "true"
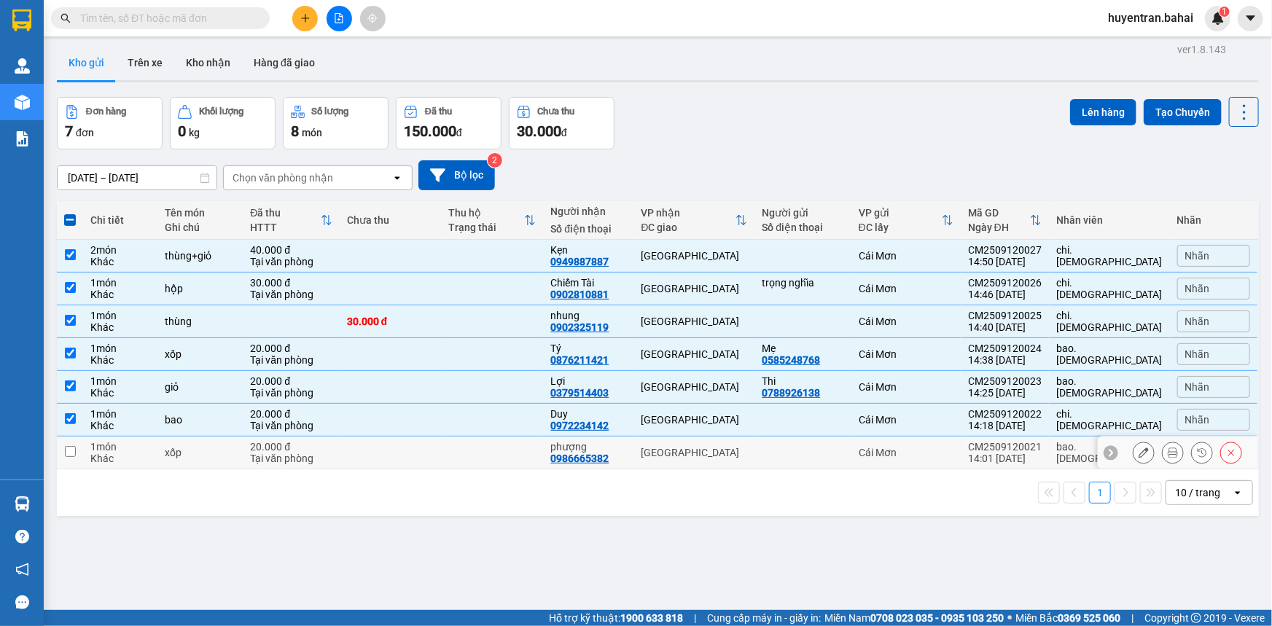
drag, startPoint x: 954, startPoint y: 443, endPoint x: 1036, endPoint y: 189, distance: 267.2
click at [954, 440] on td "Cái Mơn" at bounding box center [905, 453] width 109 height 33
checkbox input "true"
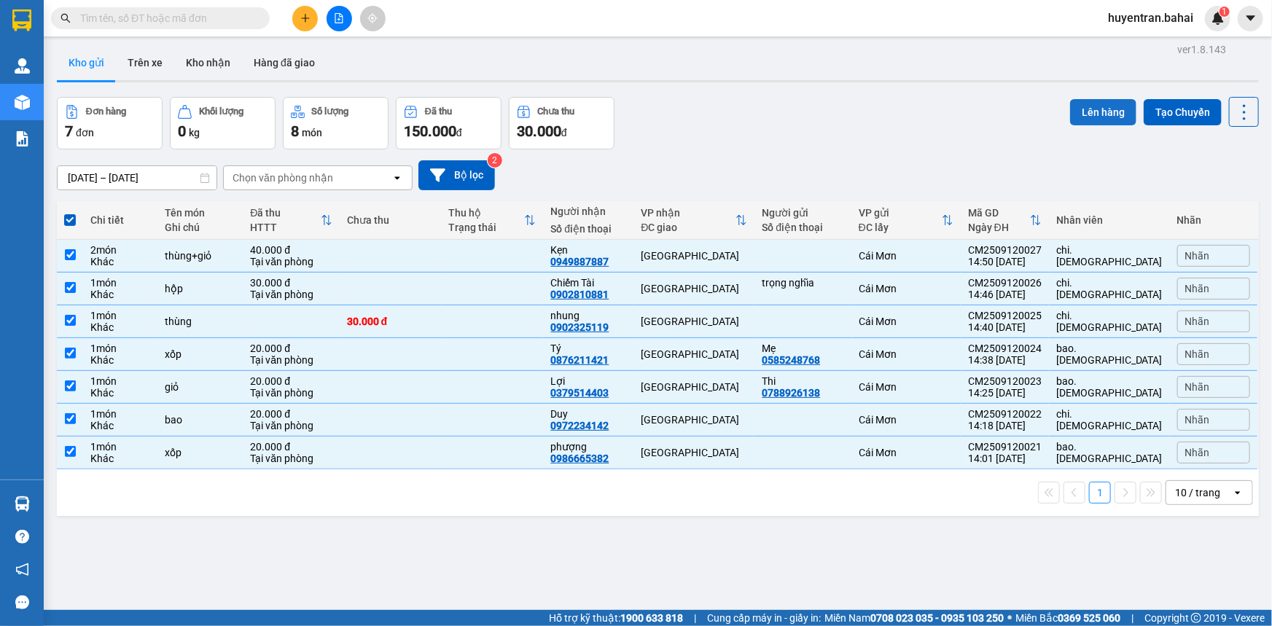
click at [1090, 114] on button "Lên hàng" at bounding box center [1103, 112] width 66 height 26
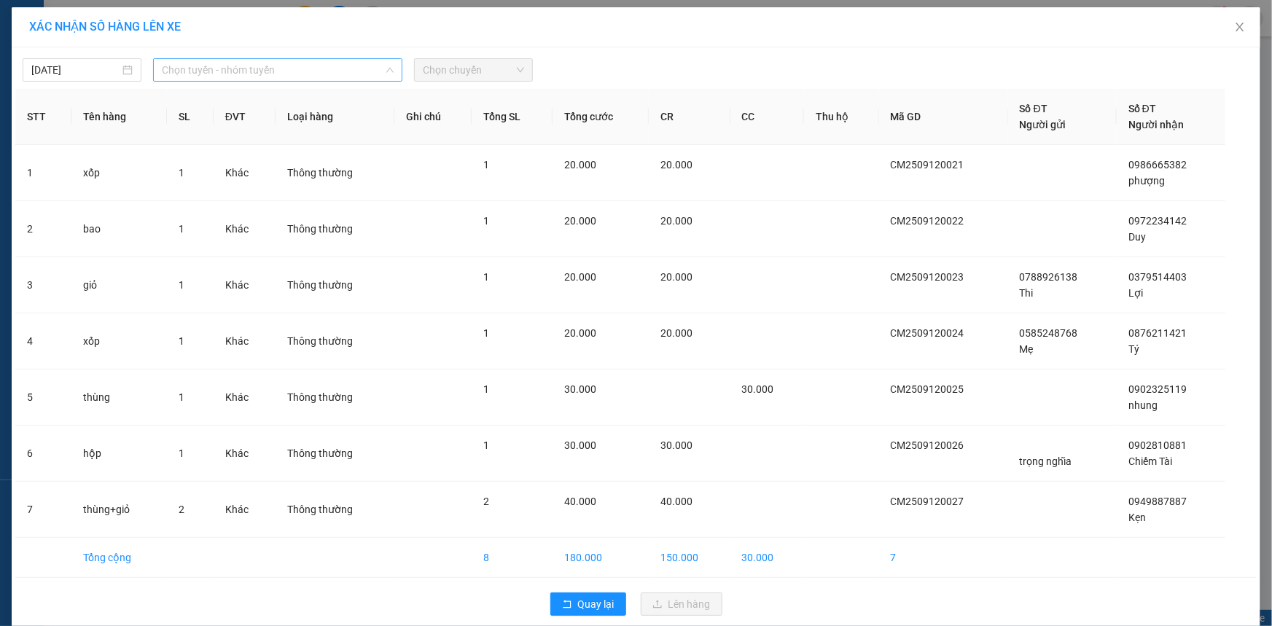
drag, startPoint x: 256, startPoint y: 71, endPoint x: 257, endPoint y: 87, distance: 15.3
click at [257, 72] on span "Chọn tuyến - nhóm tuyến" at bounding box center [278, 70] width 232 height 22
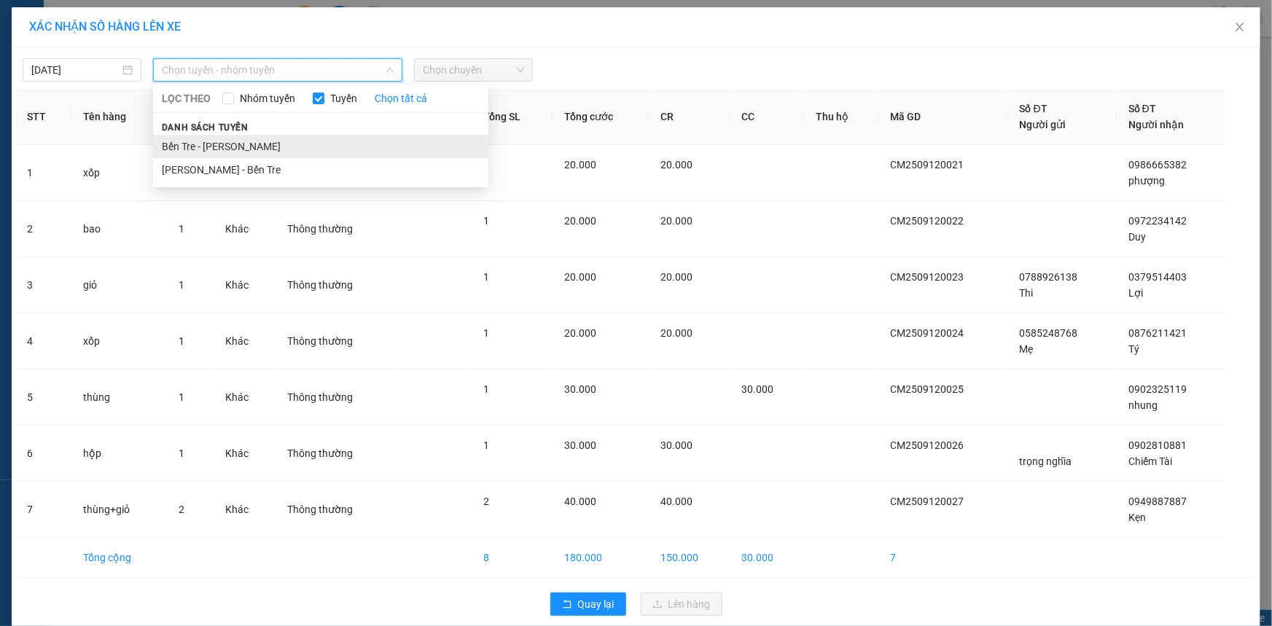
drag, startPoint x: 292, startPoint y: 150, endPoint x: 468, endPoint y: 108, distance: 181.4
click at [297, 151] on li "Bến Tre - Hồ Chí Minh" at bounding box center [320, 146] width 335 height 23
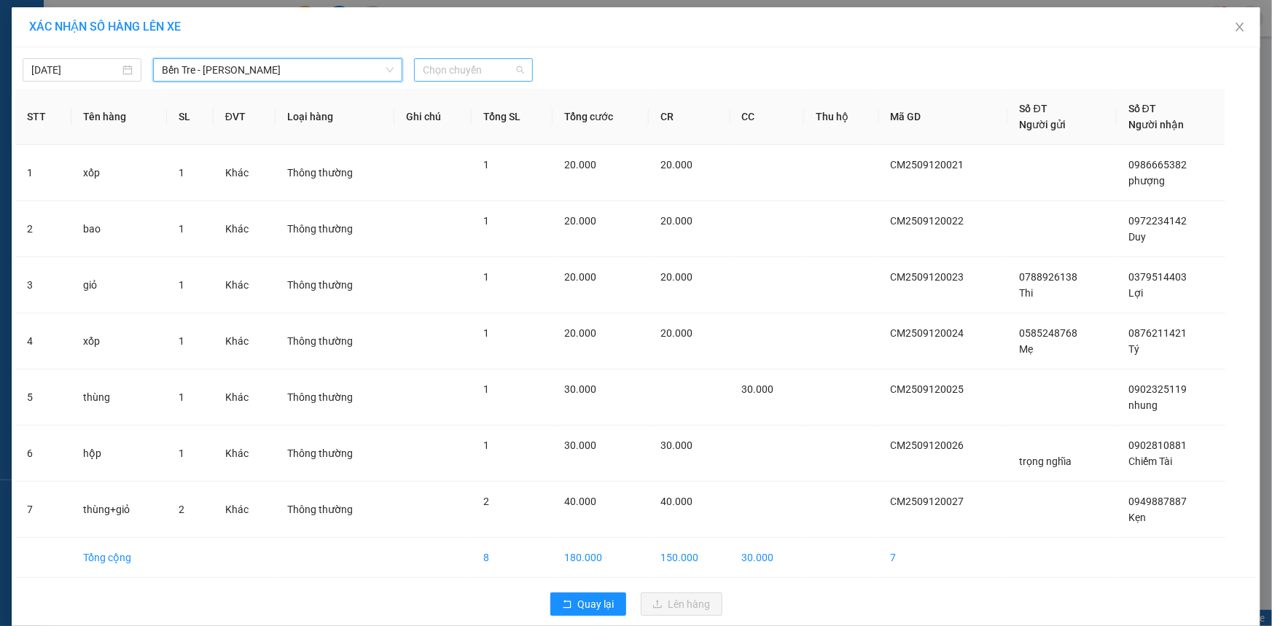
click at [483, 76] on span "Chọn chuyến" at bounding box center [473, 70] width 101 height 22
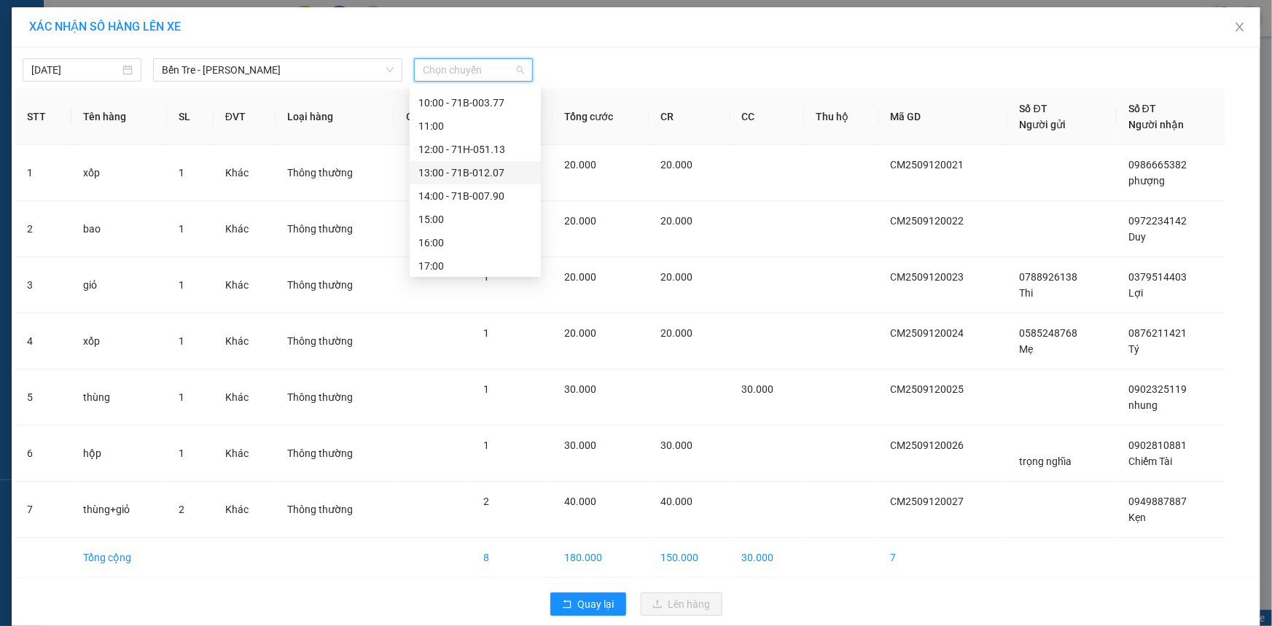
scroll to position [209, 0]
click at [483, 221] on div "15:00" at bounding box center [475, 216] width 114 height 16
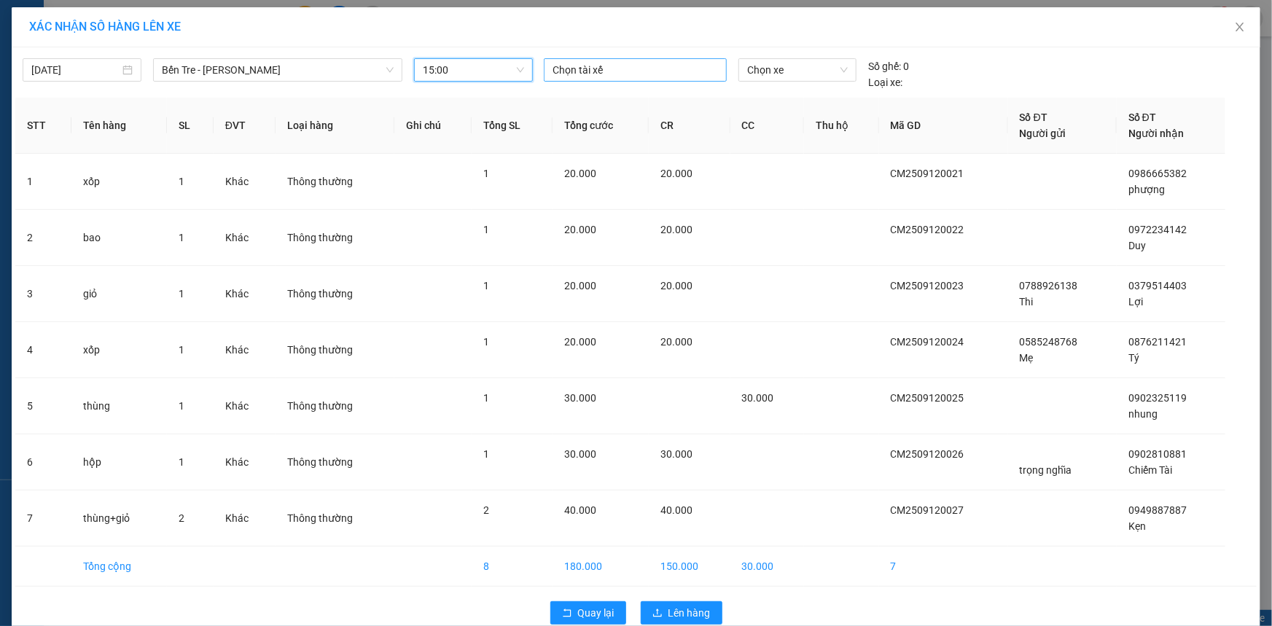
click at [663, 74] on div at bounding box center [635, 69] width 176 height 17
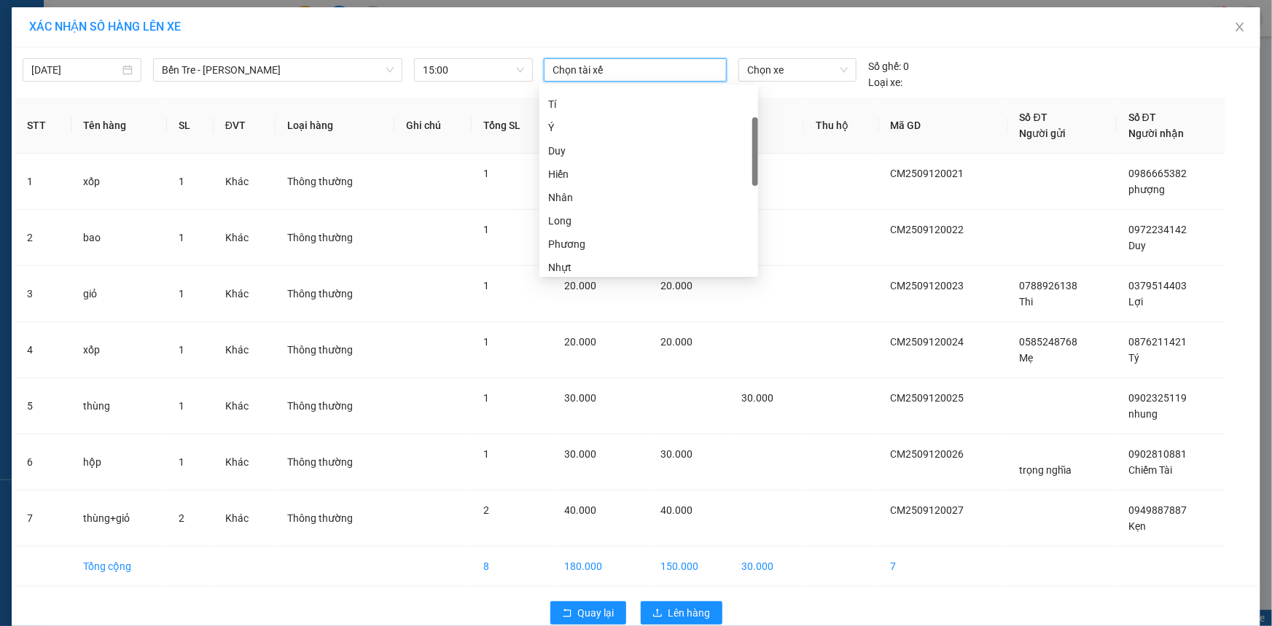
scroll to position [45, 0]
click at [627, 170] on div "Tí" at bounding box center [648, 171] width 201 height 16
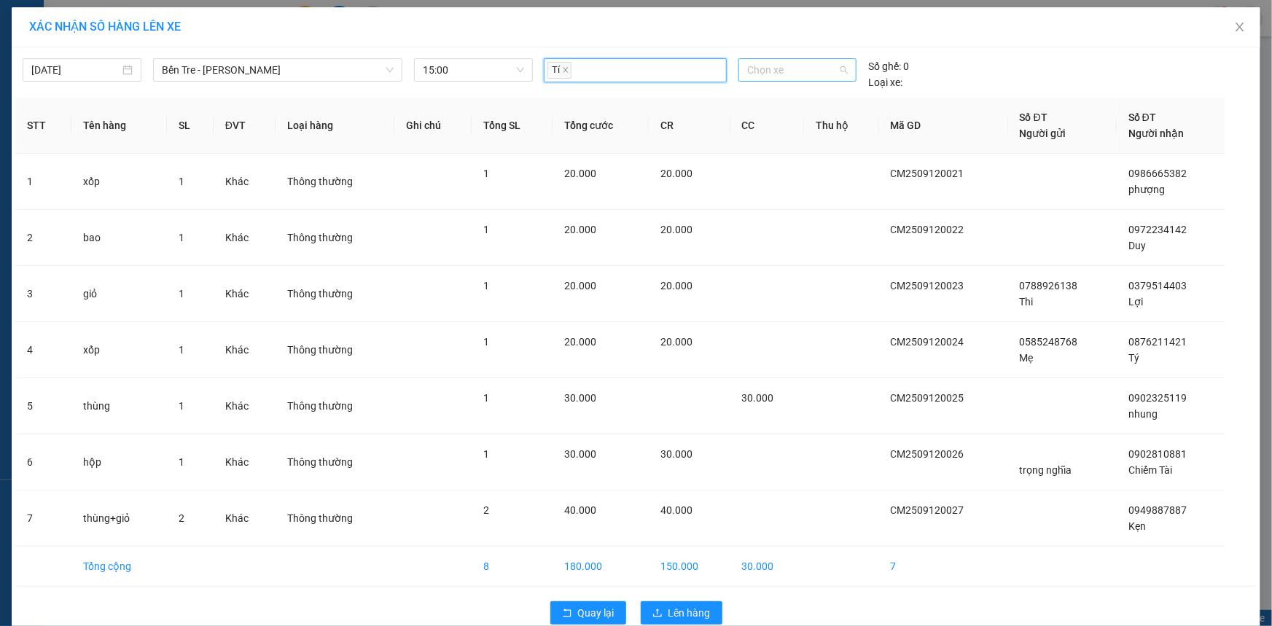
click at [797, 77] on span "Chọn xe" at bounding box center [797, 70] width 101 height 22
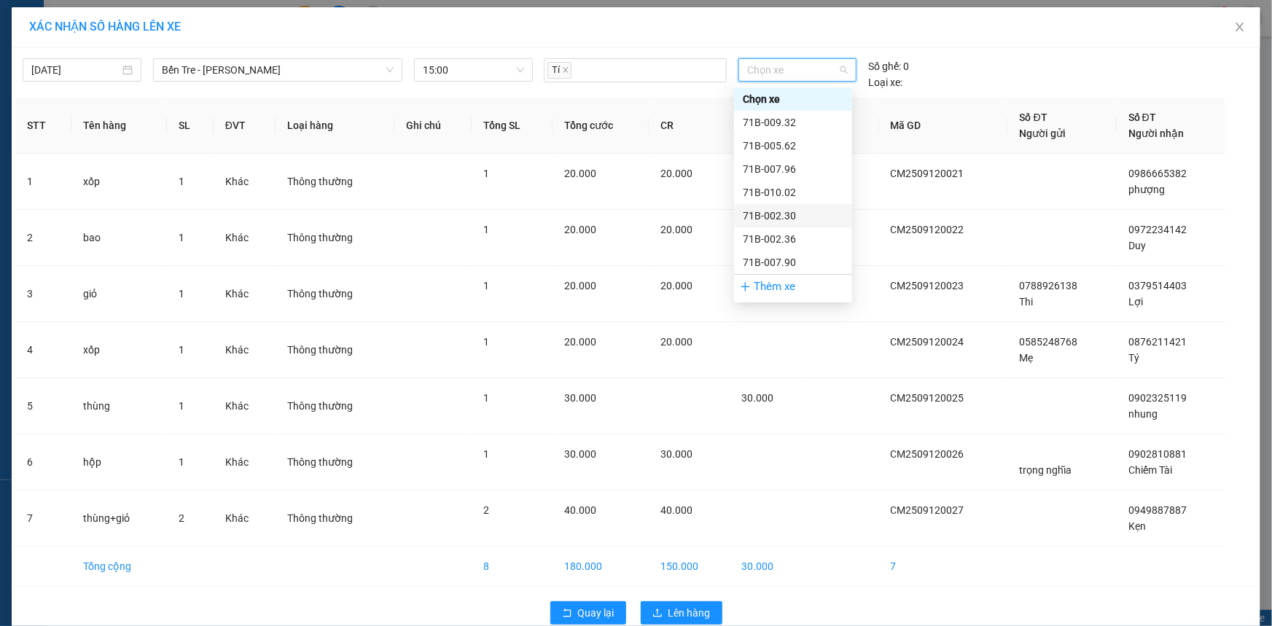
scroll to position [66, 0]
click at [797, 219] on div "71B-012.60" at bounding box center [793, 220] width 101 height 16
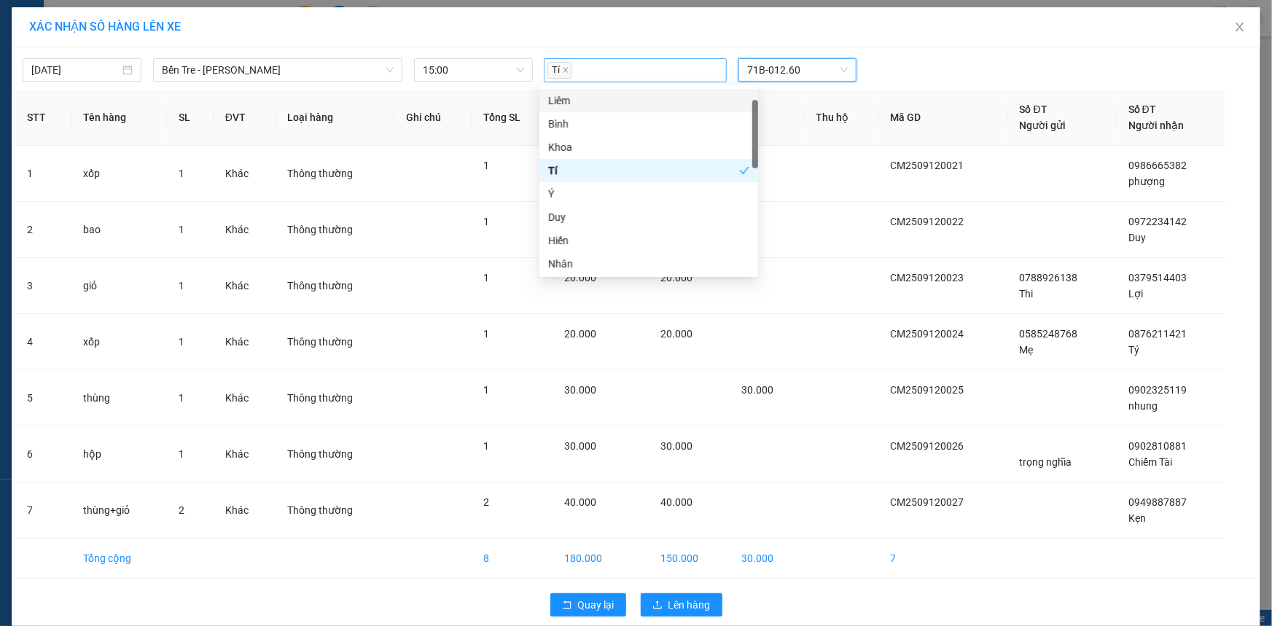
click at [692, 71] on div "Tí" at bounding box center [635, 70] width 176 height 21
click at [561, 76] on span "Tí" at bounding box center [559, 70] width 24 height 17
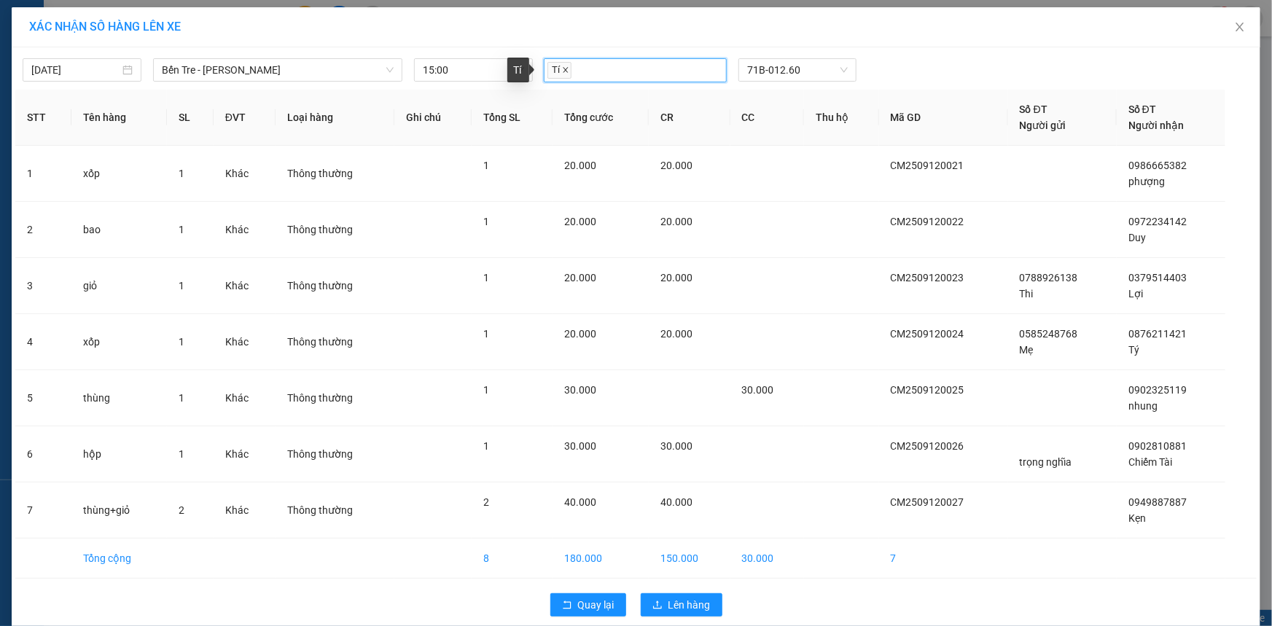
click at [562, 73] on icon "close" at bounding box center [565, 69] width 7 height 7
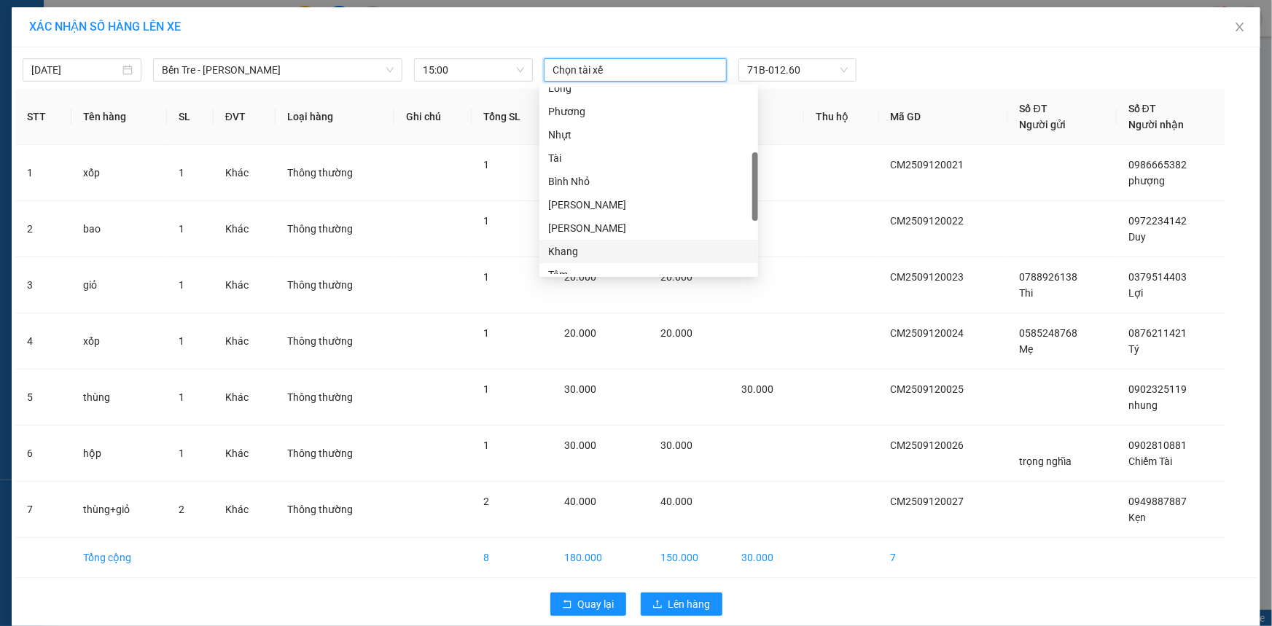
scroll to position [442, 0]
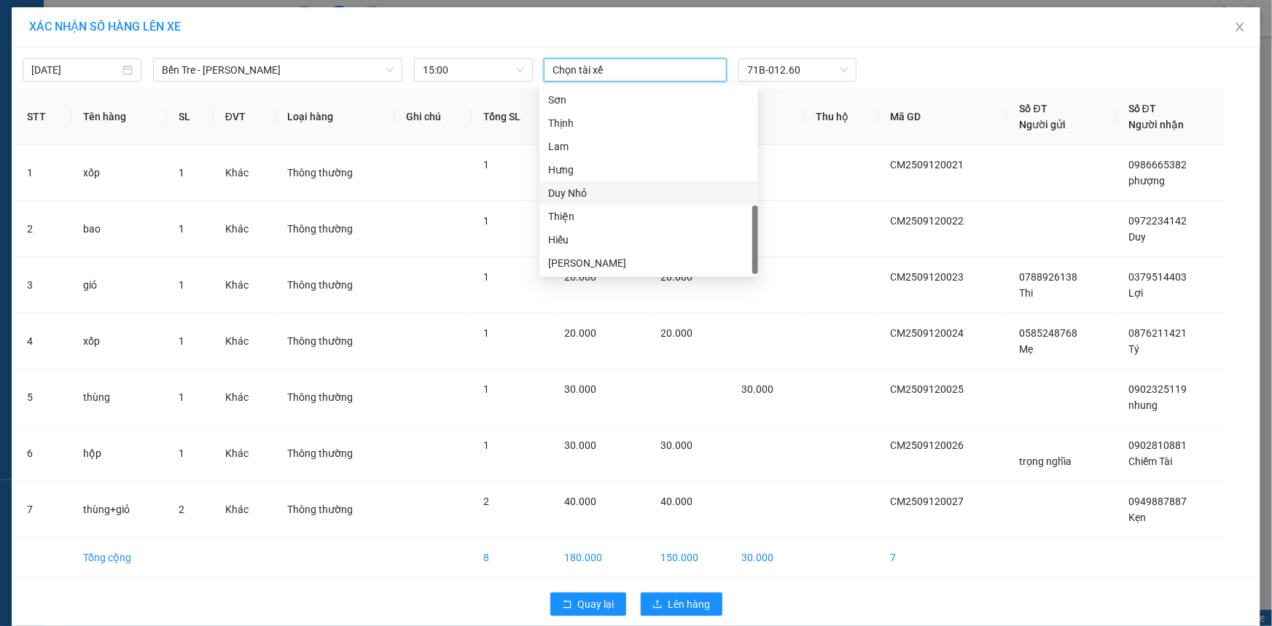
click at [625, 191] on div "Duy Nhỏ" at bounding box center [648, 193] width 201 height 16
click at [677, 598] on span "Lên hàng" at bounding box center [689, 605] width 42 height 16
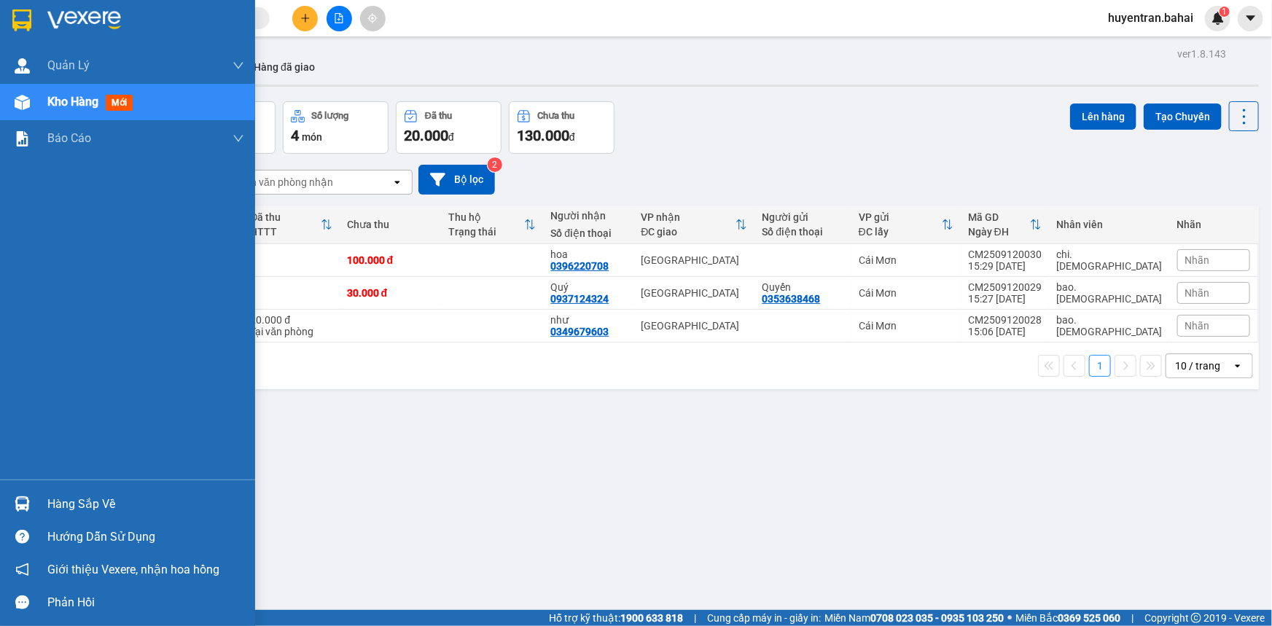
click at [43, 518] on div "Hàng sắp về" at bounding box center [127, 504] width 255 height 33
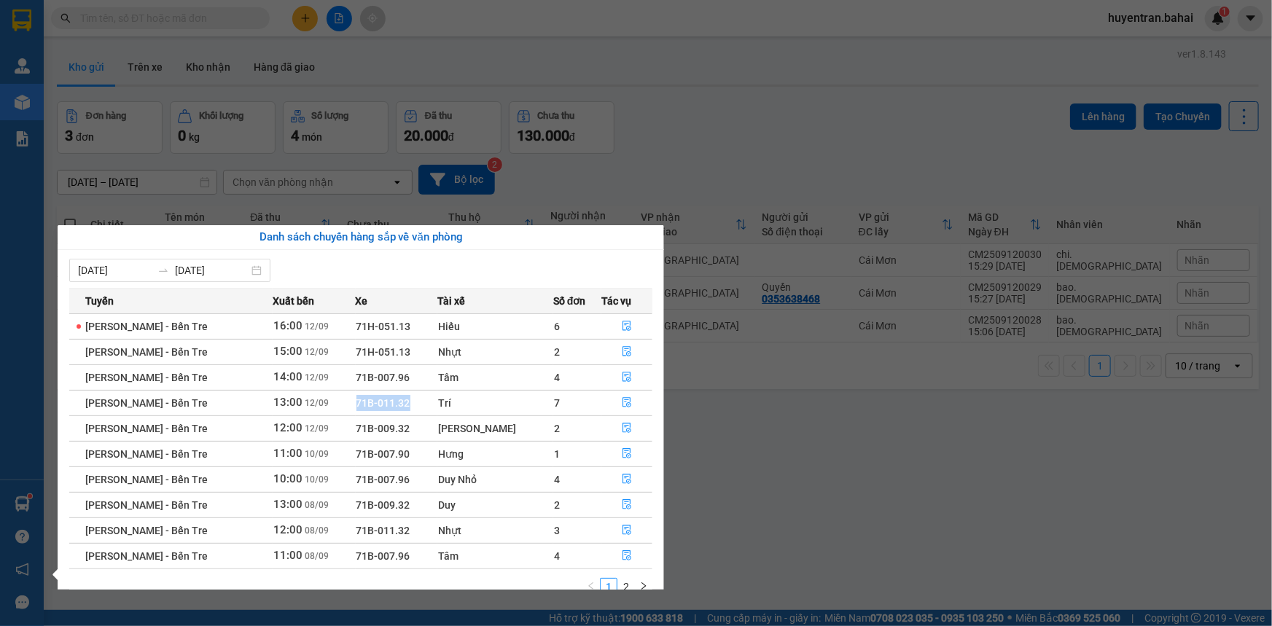
drag, startPoint x: 418, startPoint y: 404, endPoint x: 365, endPoint y: 398, distance: 52.8
click at [365, 398] on td "71B-011.32" at bounding box center [397, 403] width 82 height 26
click at [512, 400] on div "Trí" at bounding box center [495, 403] width 114 height 16
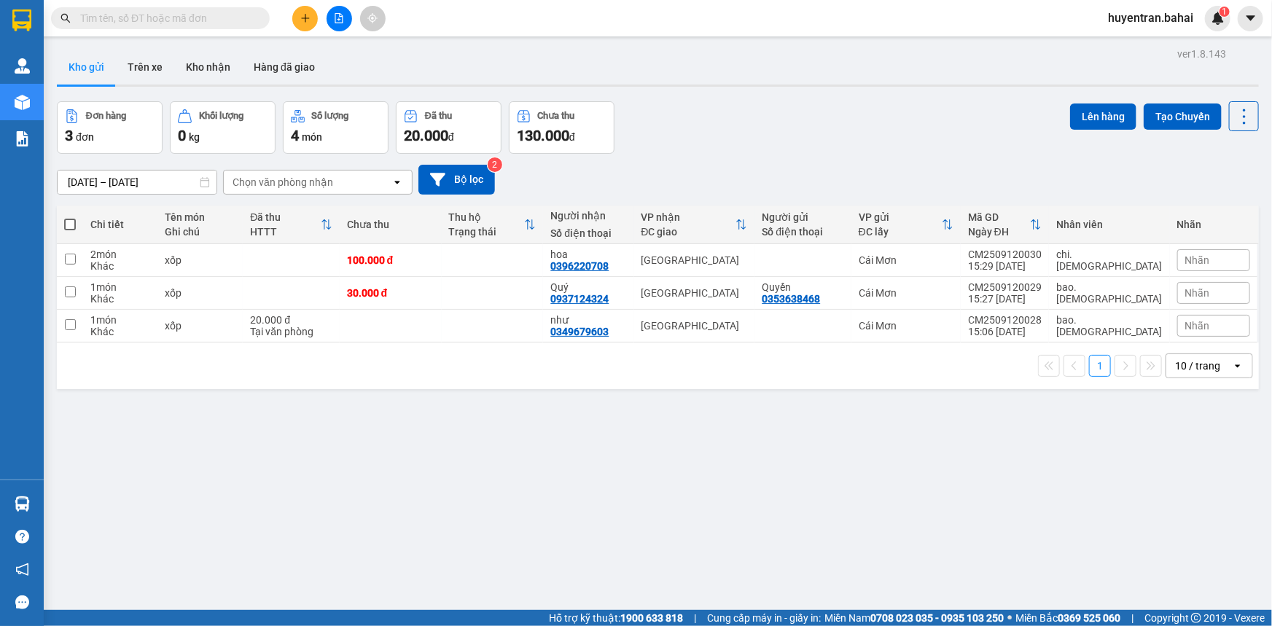
click at [1144, 450] on section "Kết quả tìm kiếm ( 0 ) Bộ lọc No Data huyentran.bahai 1 Quản [PERSON_NAME] lý k…" at bounding box center [636, 313] width 1272 height 626
click at [828, 269] on td at bounding box center [802, 260] width 96 height 33
checkbox input "true"
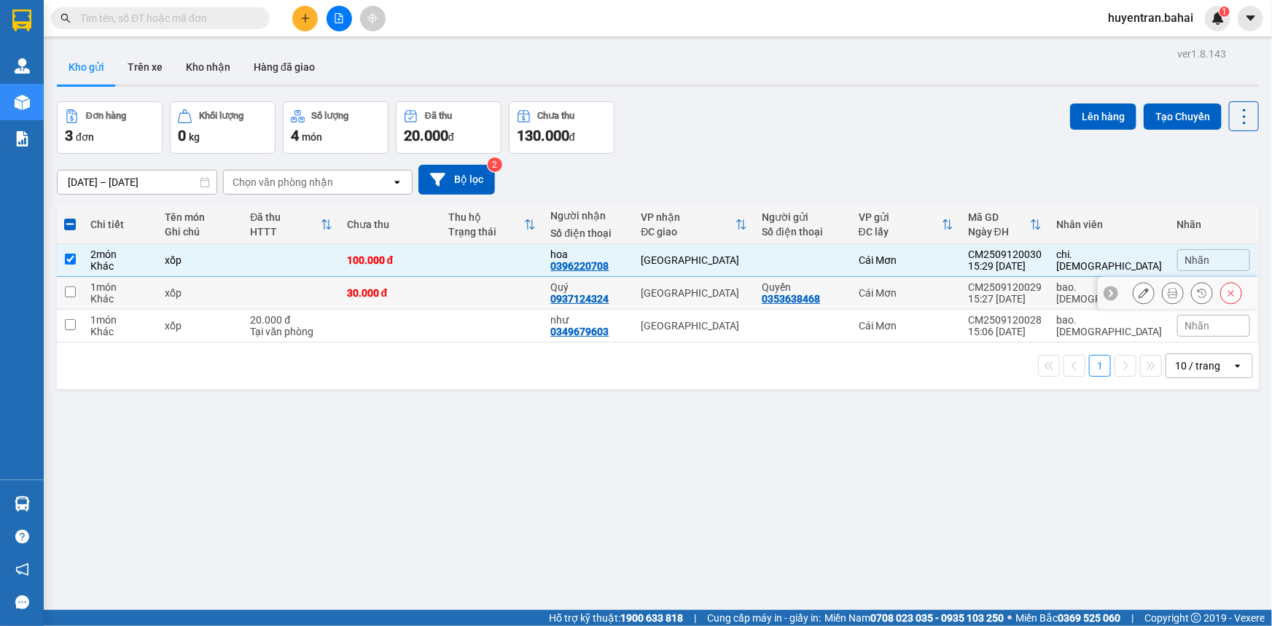
click at [820, 301] on div "0353638468" at bounding box center [791, 299] width 58 height 12
click at [843, 321] on div at bounding box center [803, 326] width 82 height 12
checkbox input "true"
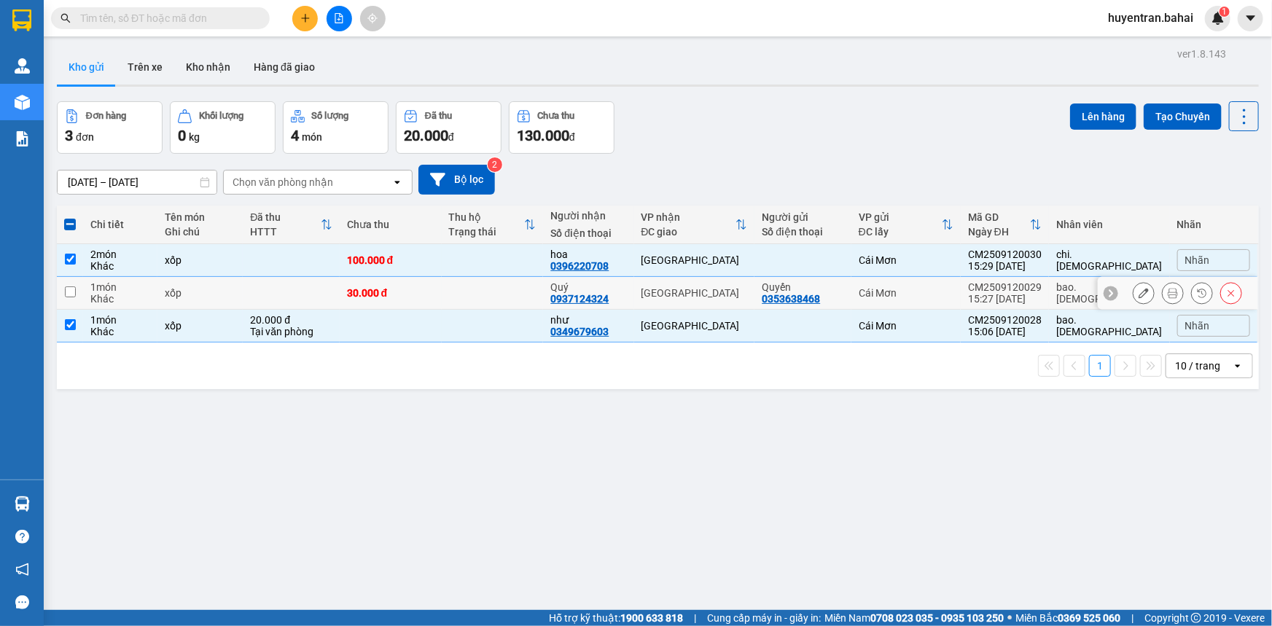
click at [843, 285] on div "Quyến" at bounding box center [803, 287] width 82 height 12
checkbox input "true"
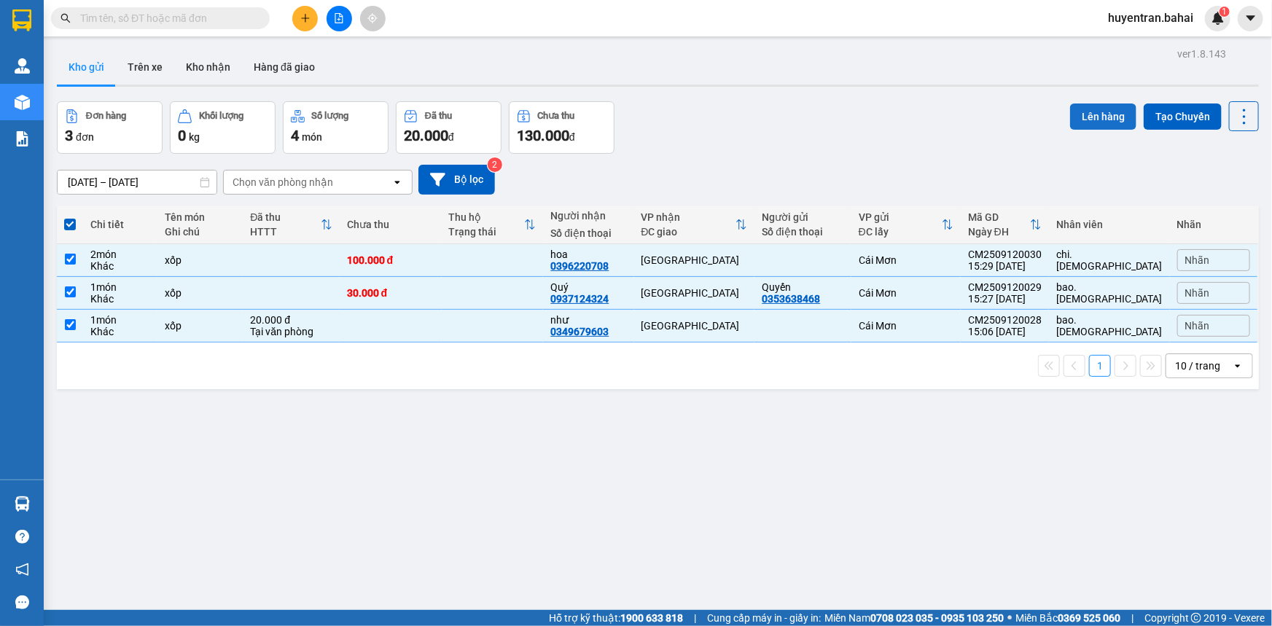
click at [1085, 112] on button "Lên hàng" at bounding box center [1103, 117] width 66 height 26
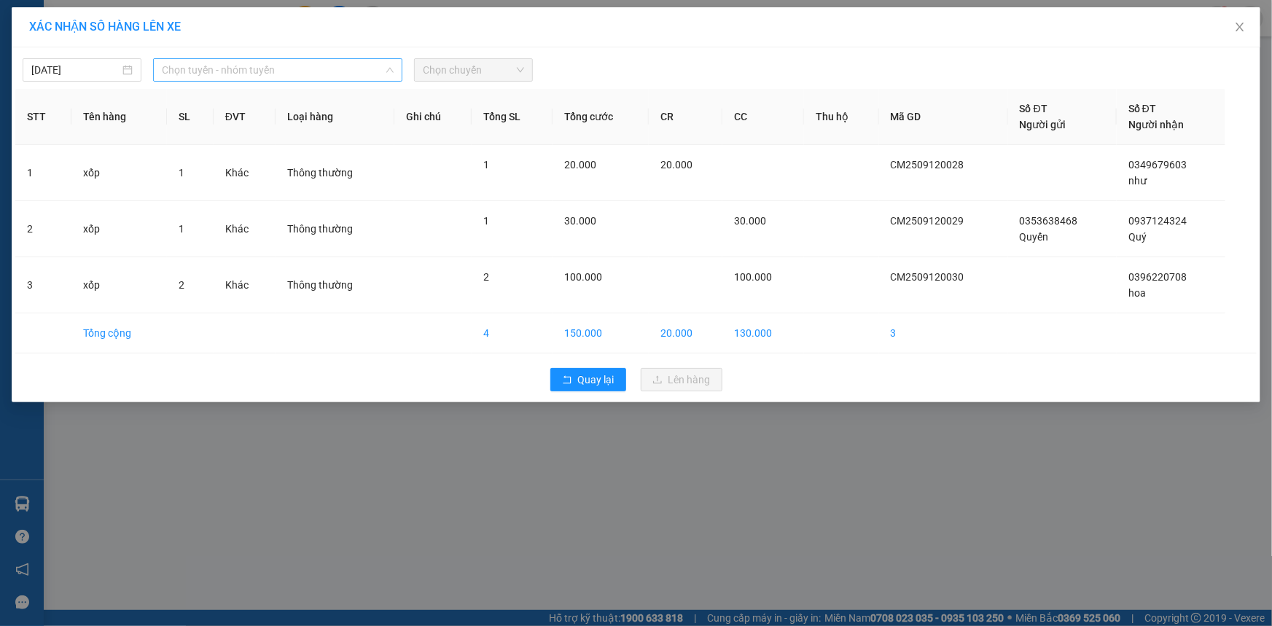
click at [318, 76] on span "Chọn tuyến - nhóm tuyến" at bounding box center [278, 70] width 232 height 22
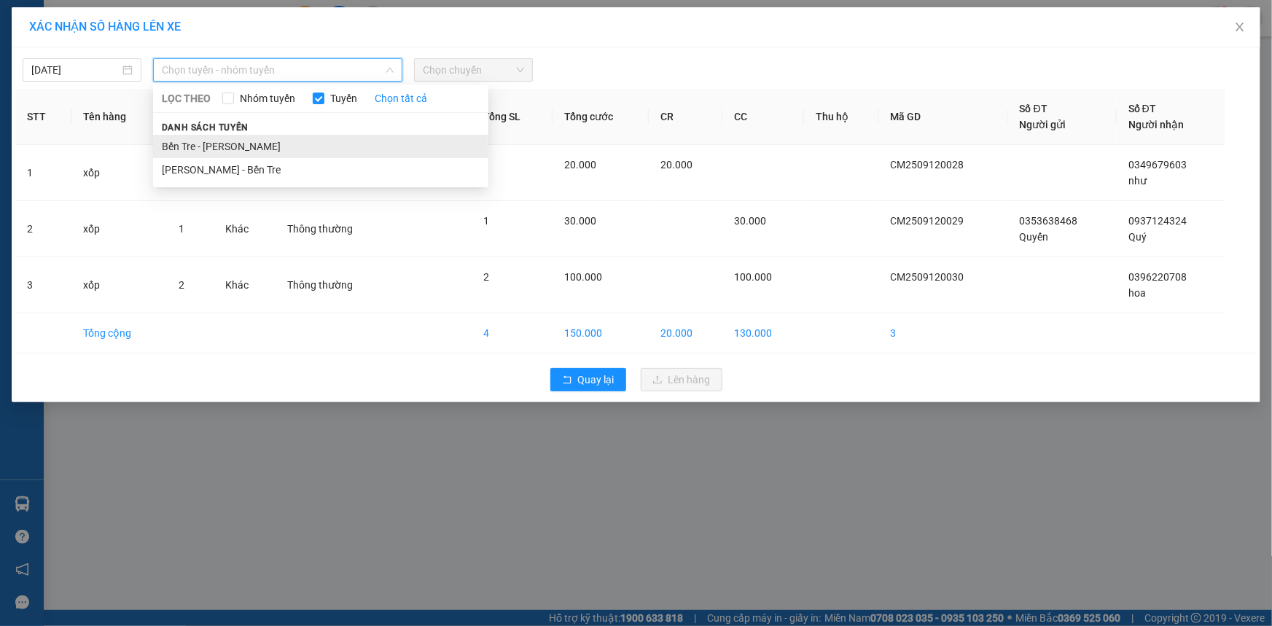
click at [315, 153] on li "Bến Tre - Hồ Chí Minh" at bounding box center [320, 146] width 335 height 23
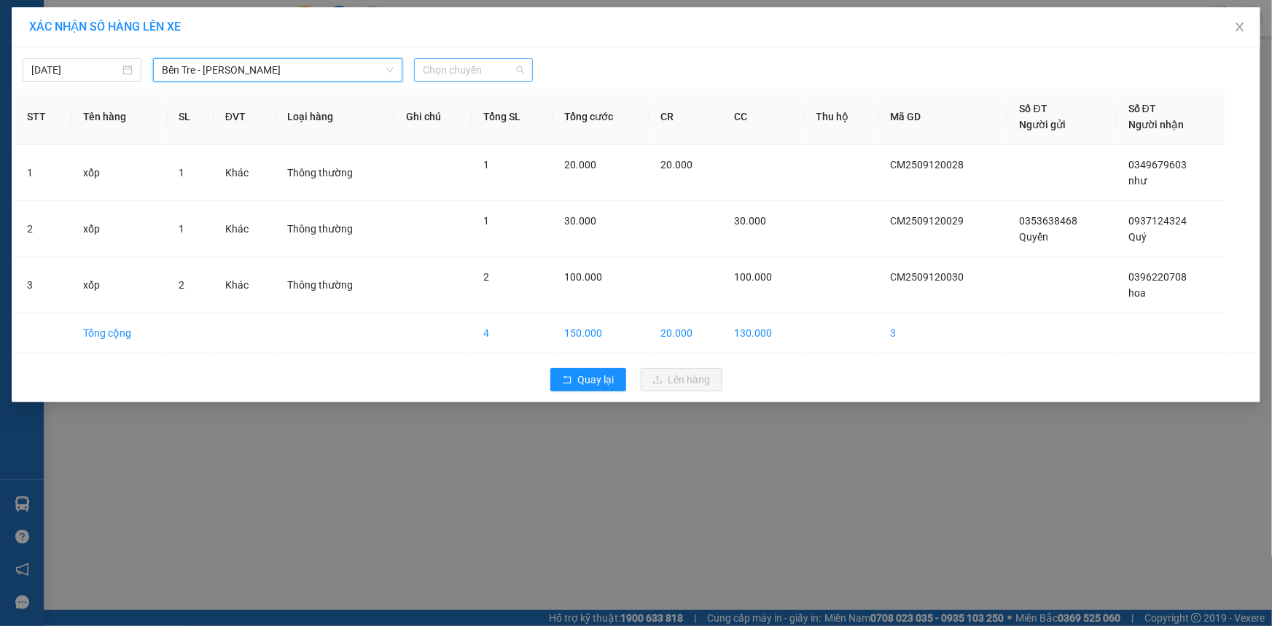
click at [529, 67] on div "Chọn chuyến" at bounding box center [473, 69] width 119 height 23
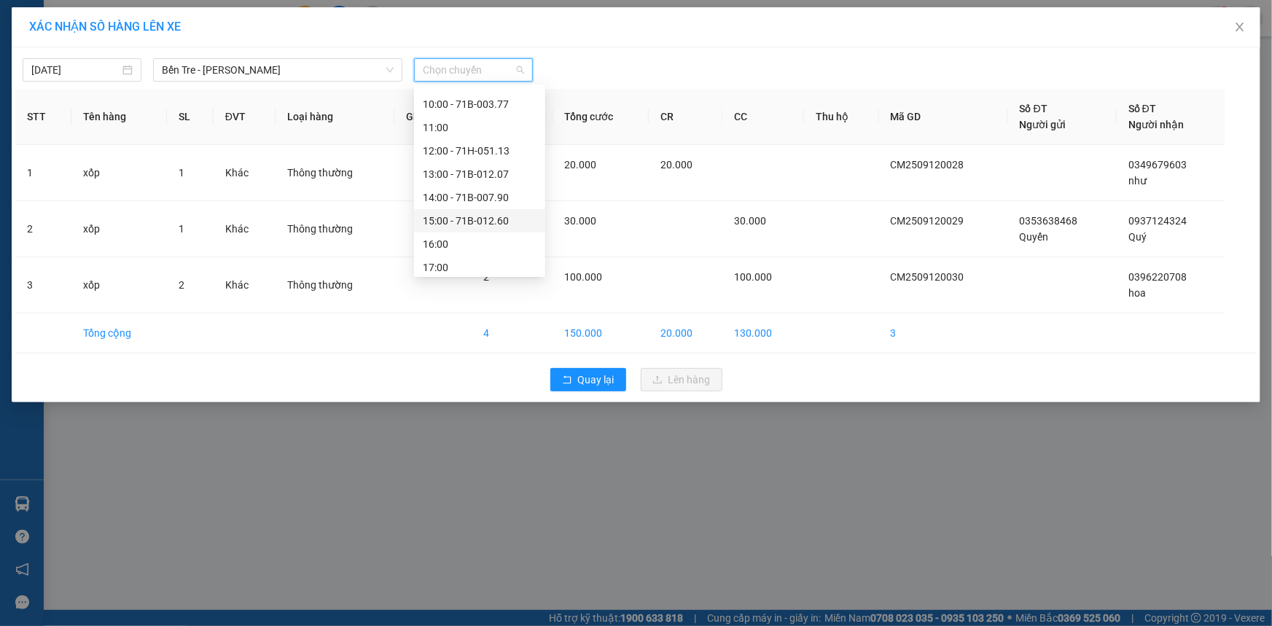
scroll to position [209, 0]
click at [491, 240] on div "16:00" at bounding box center [480, 240] width 114 height 16
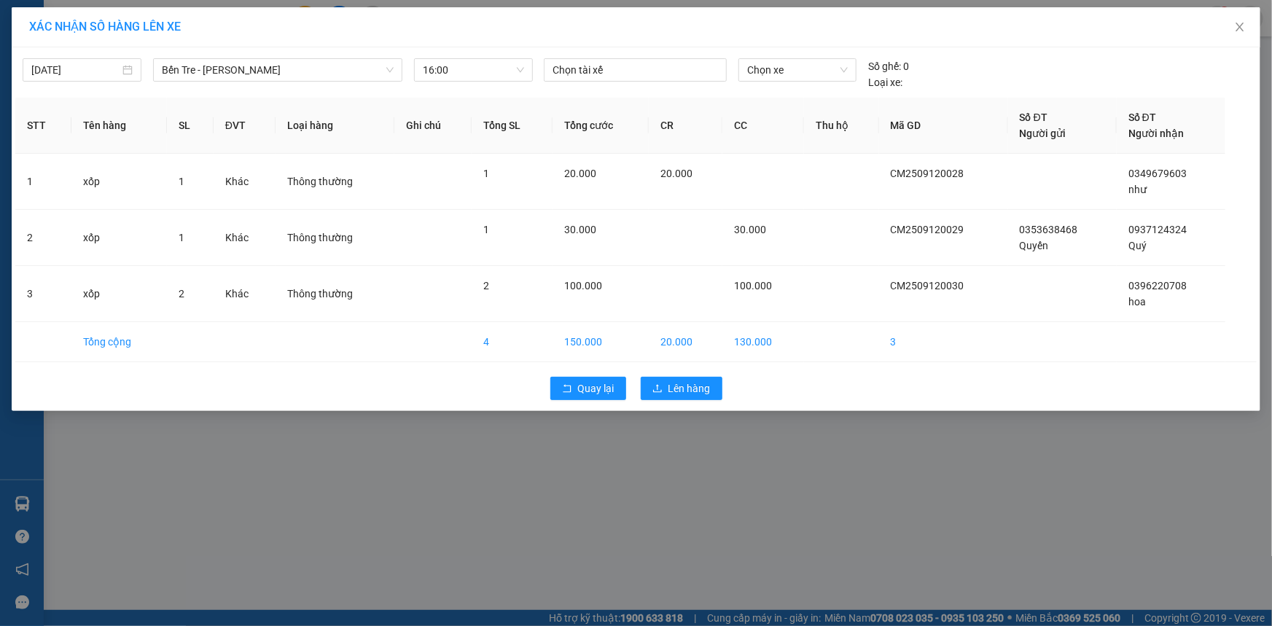
click at [673, 81] on div "Chọn tài xế" at bounding box center [635, 74] width 195 height 32
click at [673, 74] on div at bounding box center [635, 69] width 176 height 17
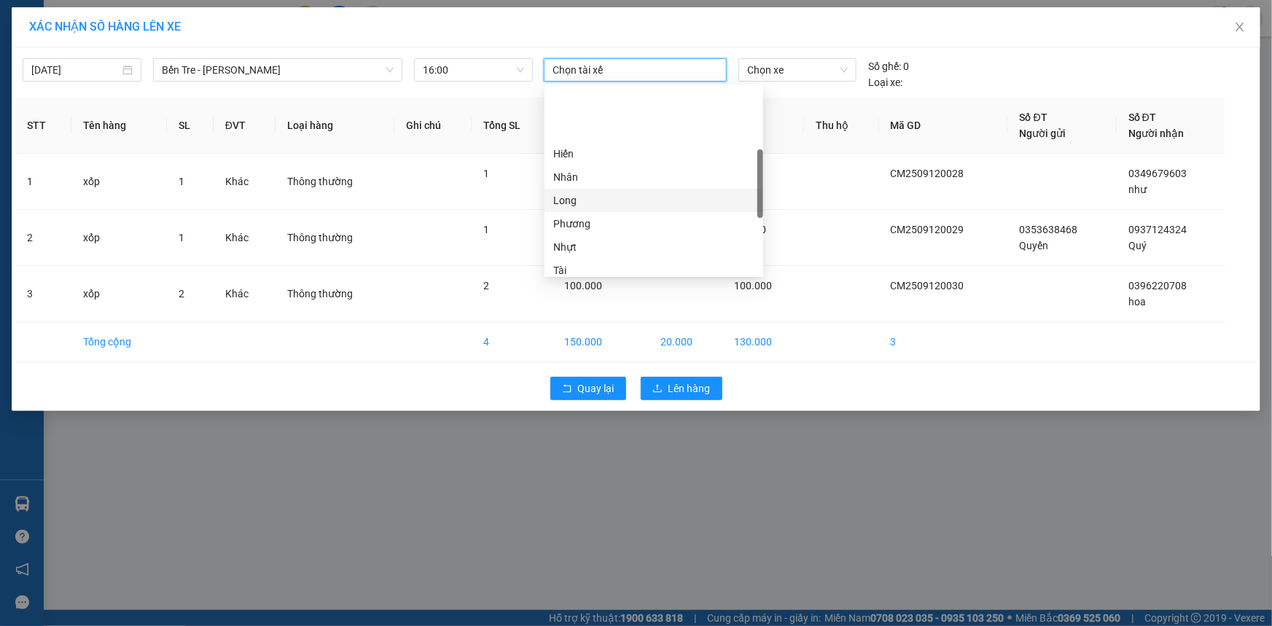
scroll to position [265, 0]
click at [641, 134] on div "Tài" at bounding box center [653, 138] width 201 height 16
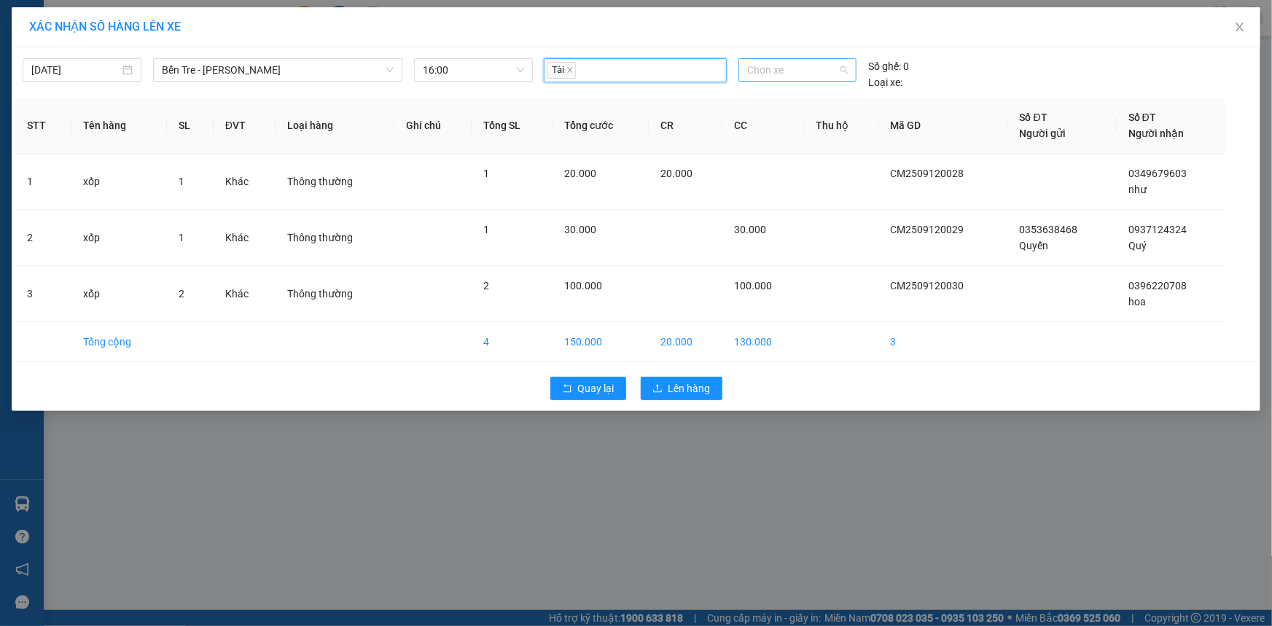
click at [812, 75] on span "Chọn xe" at bounding box center [797, 70] width 101 height 22
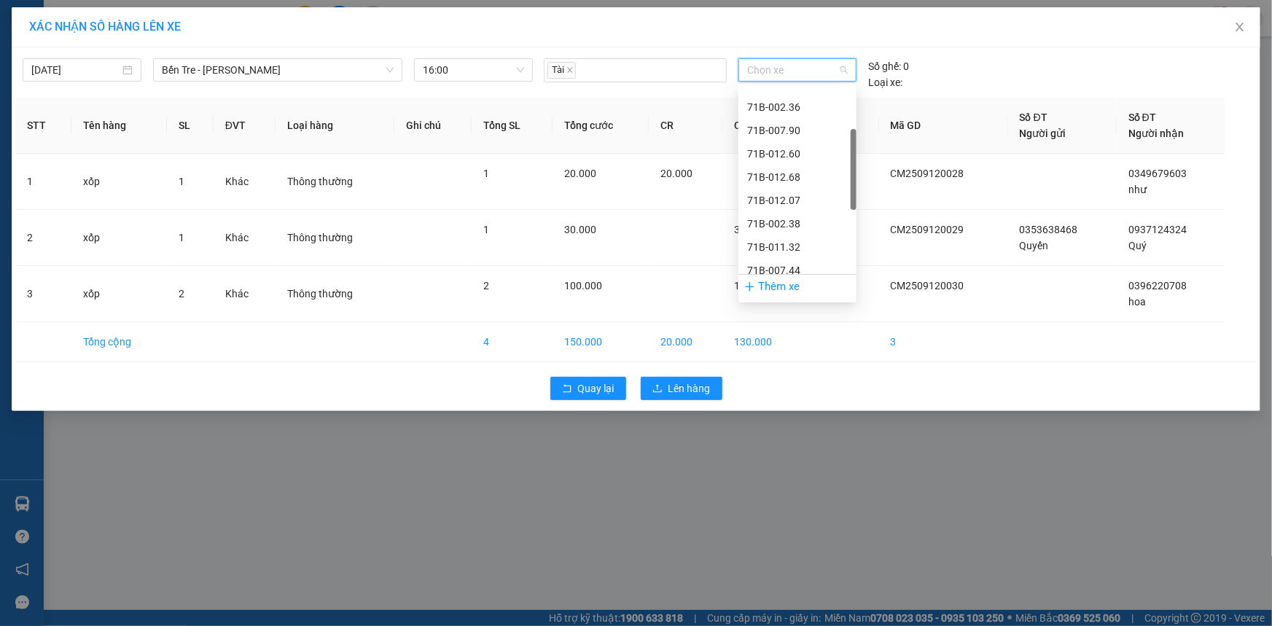
scroll to position [66, 0]
click at [796, 147] on div "71B-002.30" at bounding box center [797, 150] width 101 height 16
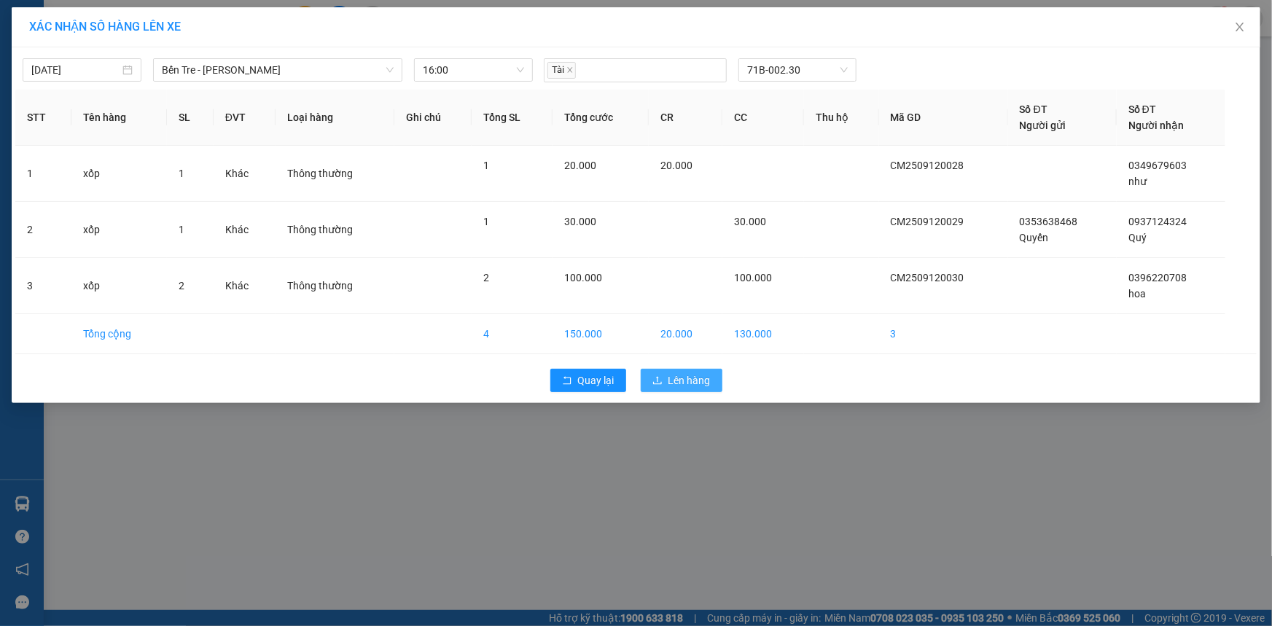
click at [688, 374] on span "Lên hàng" at bounding box center [689, 380] width 42 height 16
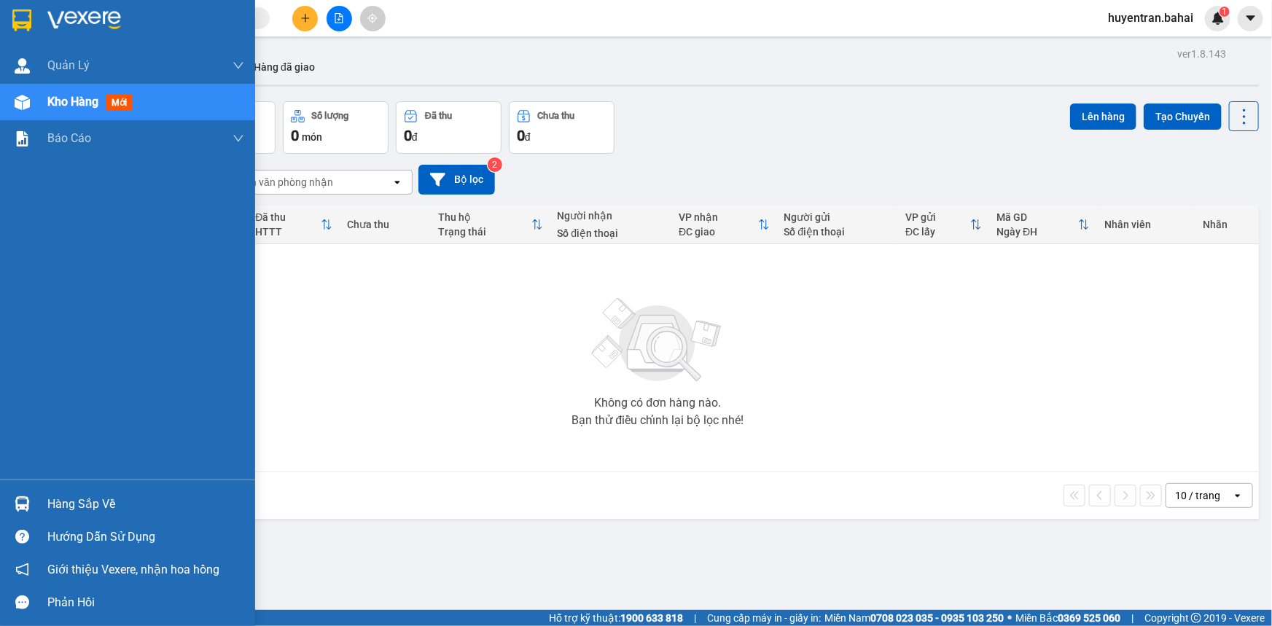
click at [68, 512] on div "Hàng sắp về" at bounding box center [145, 504] width 197 height 22
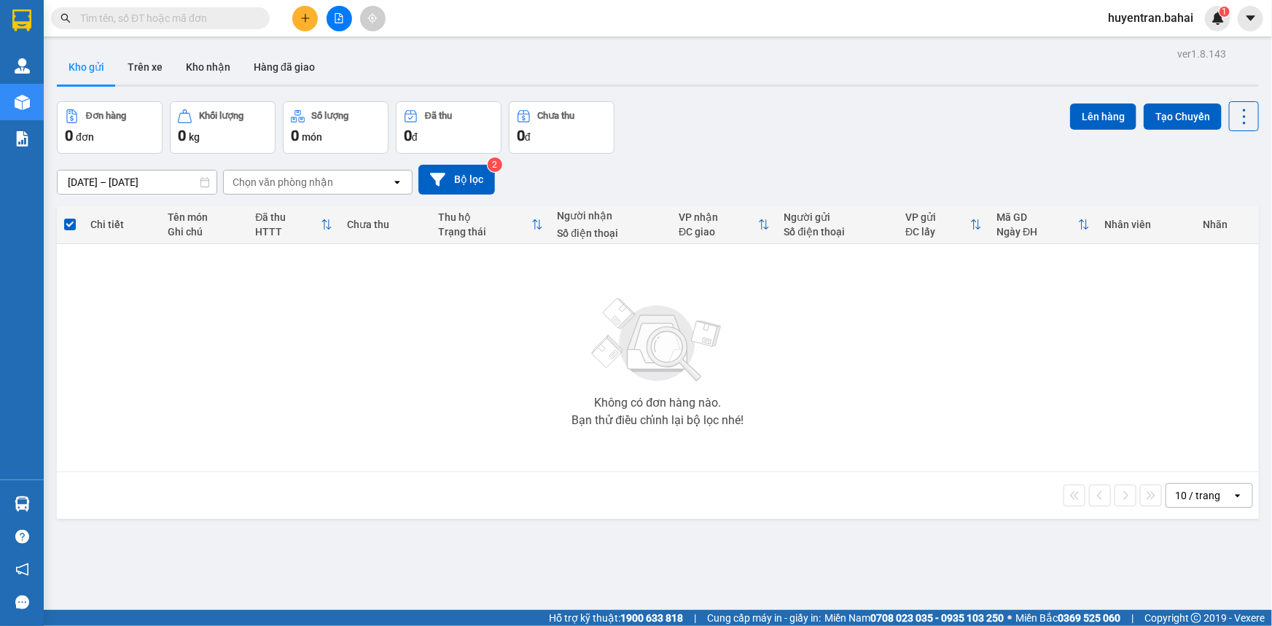
click at [773, 433] on section "Kết quả tìm kiếm ( 0 ) Bộ lọc No Data huyentran.bahai 1 Quản Lý Quản lý khách h…" at bounding box center [636, 313] width 1272 height 626
